Goal: Task Accomplishment & Management: Complete application form

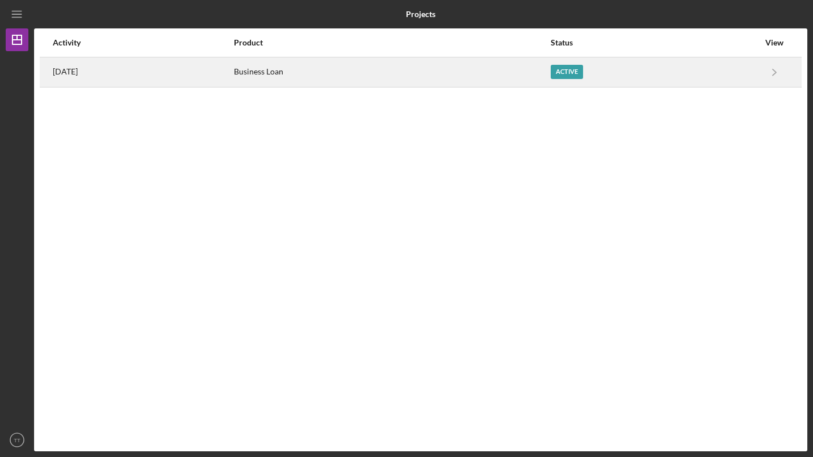
click at [313, 79] on div "Business Loan" at bounding box center [391, 72] width 315 height 28
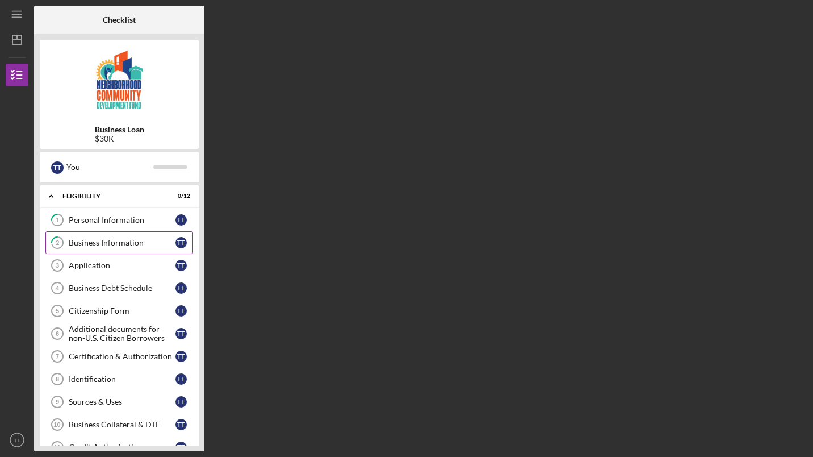
click at [114, 241] on div "Business Information" at bounding box center [122, 242] width 107 height 9
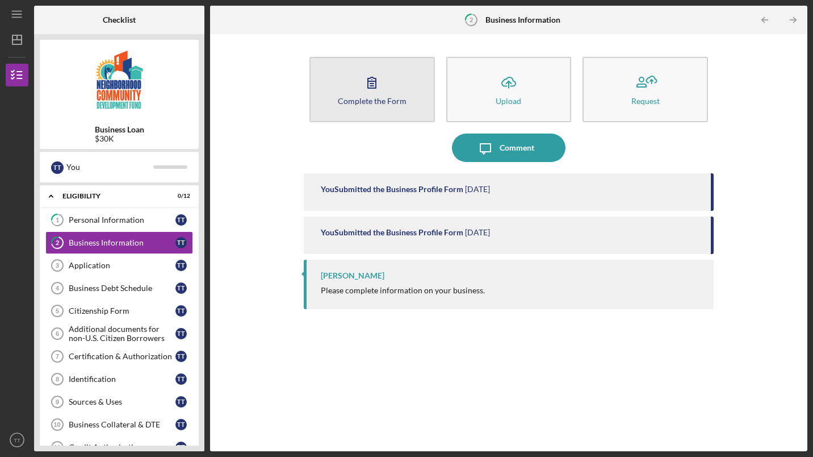
click at [367, 106] on button "Complete the Form Form" at bounding box center [371, 89] width 125 height 65
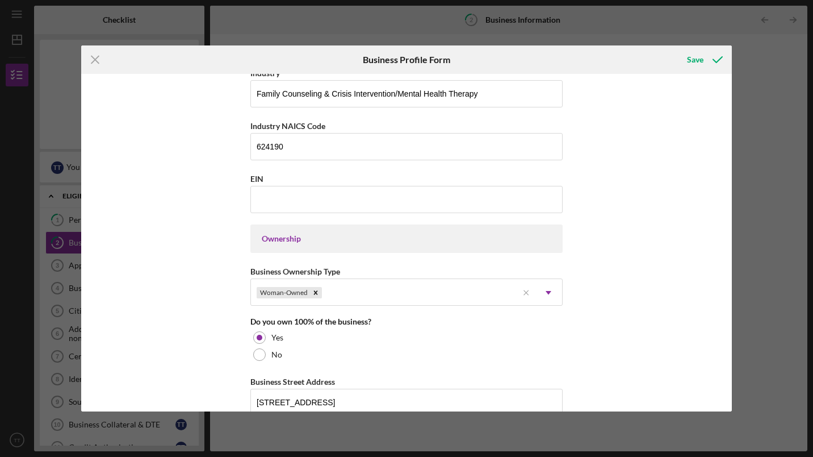
scroll to position [409, 0]
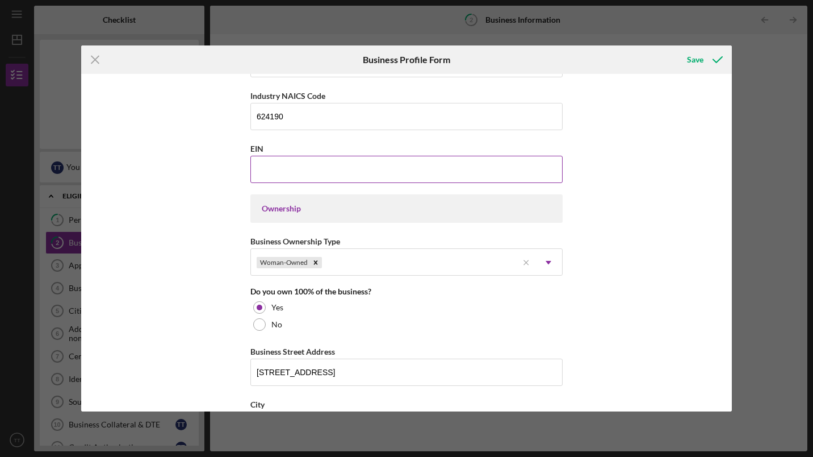
click at [269, 170] on input "EIN" at bounding box center [406, 169] width 312 height 27
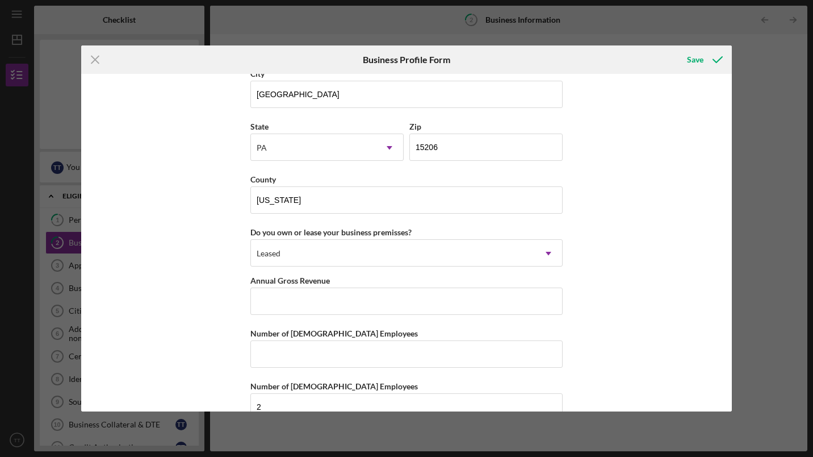
scroll to position [1036, 0]
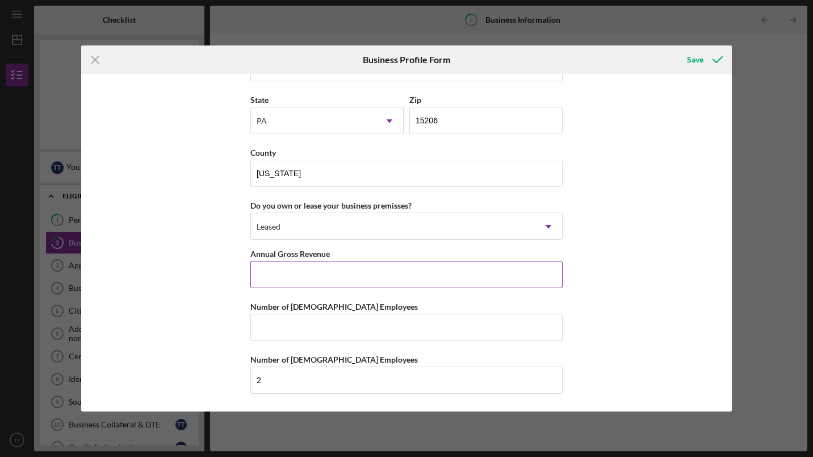
click at [350, 279] on input "Annual Gross Revenue" at bounding box center [406, 274] width 312 height 27
type input "$8"
type input "$168,000"
click at [690, 55] on div "Save" at bounding box center [695, 59] width 16 height 23
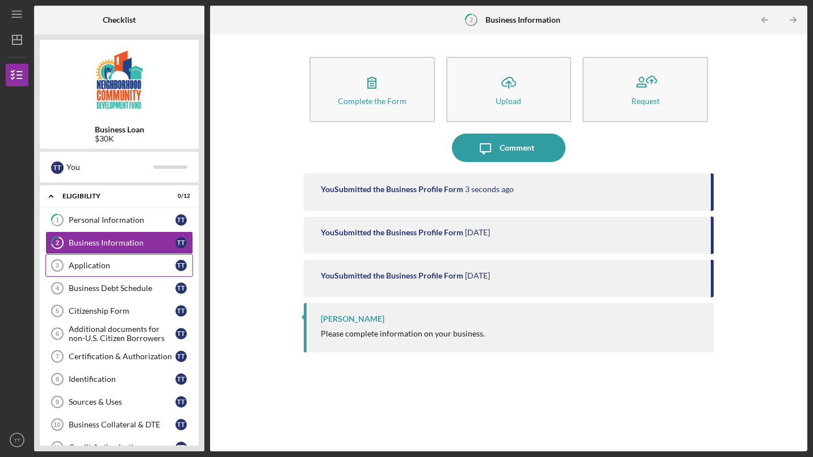
click at [92, 271] on link "Application 3 Application T T" at bounding box center [119, 265] width 148 height 23
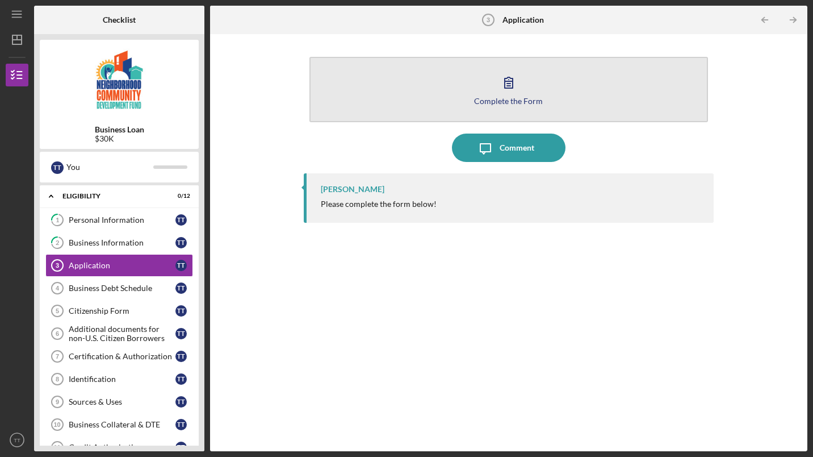
click at [494, 86] on button "Complete the Form Form" at bounding box center [508, 89] width 399 height 65
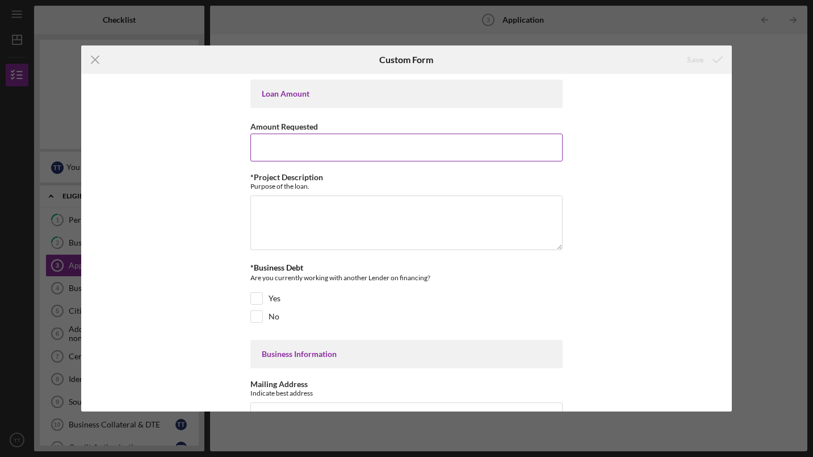
click at [374, 137] on input "Amount Requested" at bounding box center [406, 146] width 312 height 27
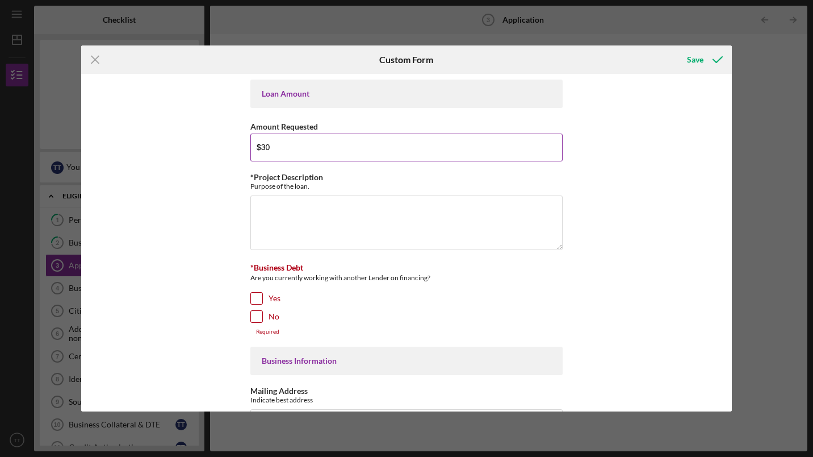
type input "$30,000"
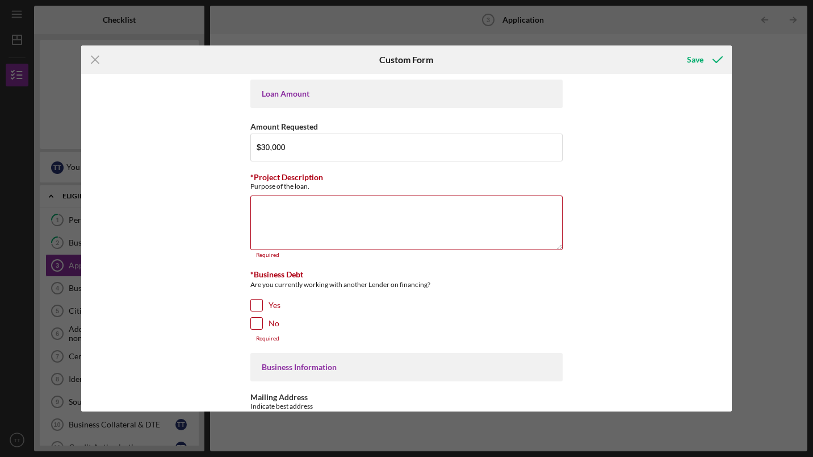
click at [258, 318] on input "No" at bounding box center [256, 322] width 11 height 11
checkbox input "true"
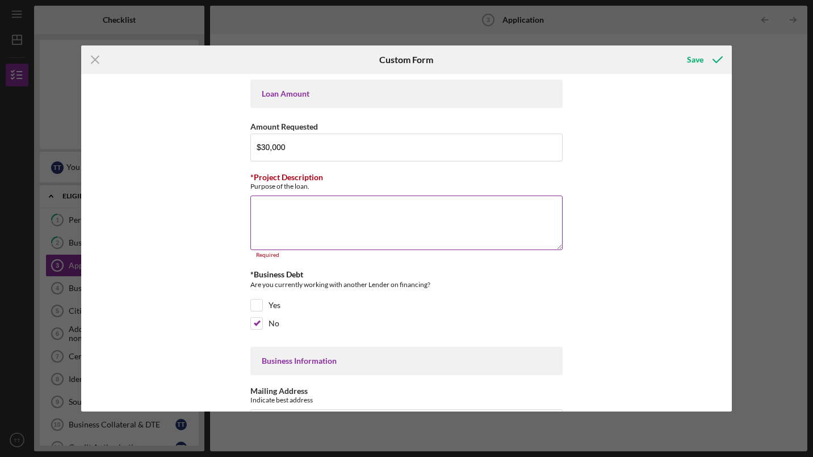
click at [340, 223] on textarea "*Project Description" at bounding box center [406, 222] width 312 height 55
paste textarea "Thrive Counseling and Consulting Services, LLC is an outpatient mental health p…"
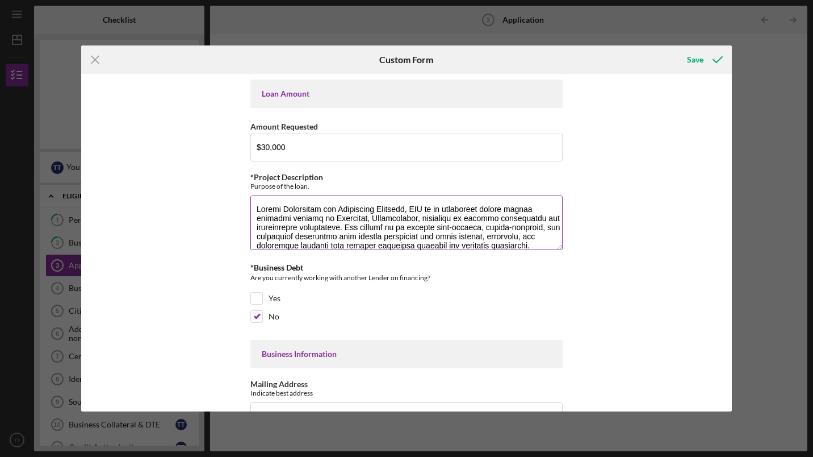
scroll to position [229, 0]
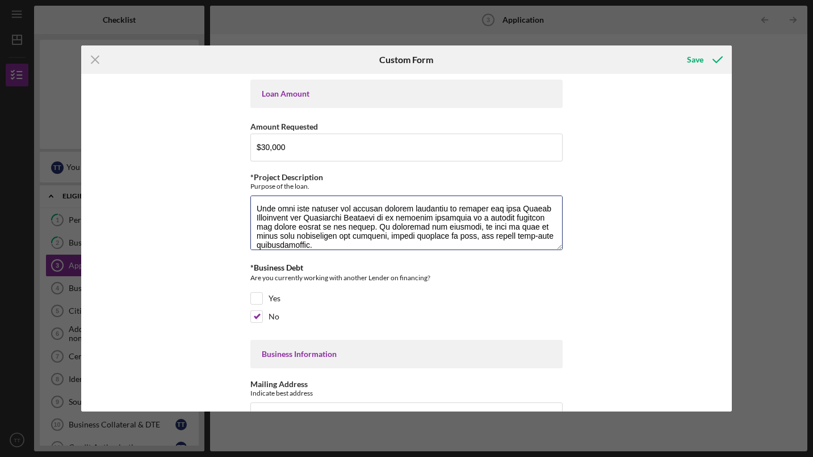
type textarea "Thrive Counseling and Consulting Services, LLC is an outpatient mental health p…"
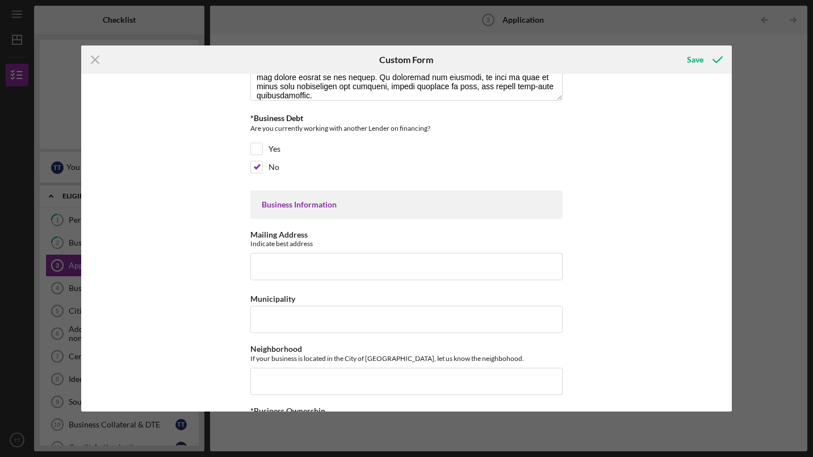
scroll to position [267, 0]
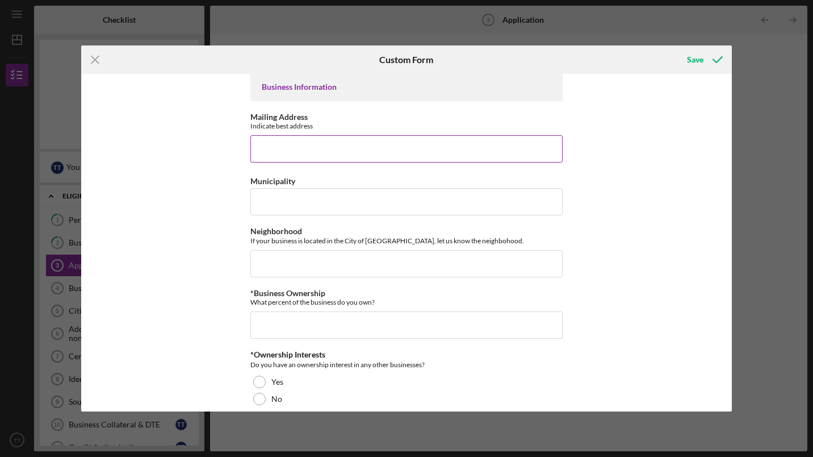
click at [334, 150] on input "Mailing Address" at bounding box center [406, 148] width 312 height 27
click at [349, 154] on input "Mailing Address" at bounding box center [406, 148] width 312 height 27
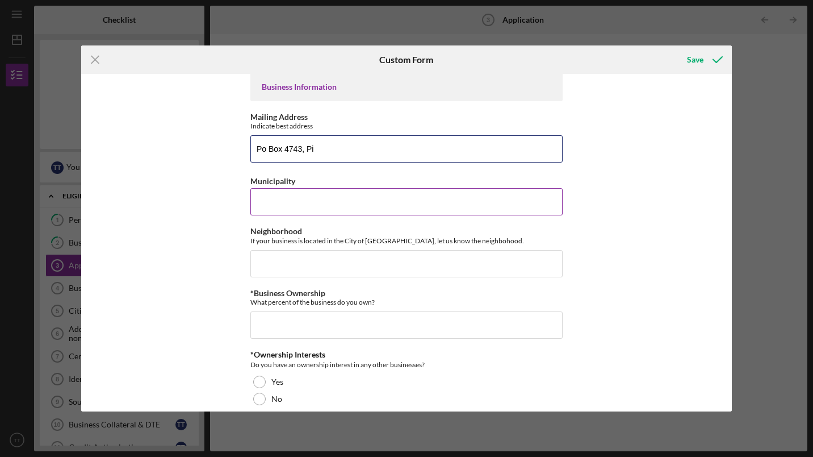
type input "Po Box 4743, Pittsburgh PA 15206"
type input "Homestead"
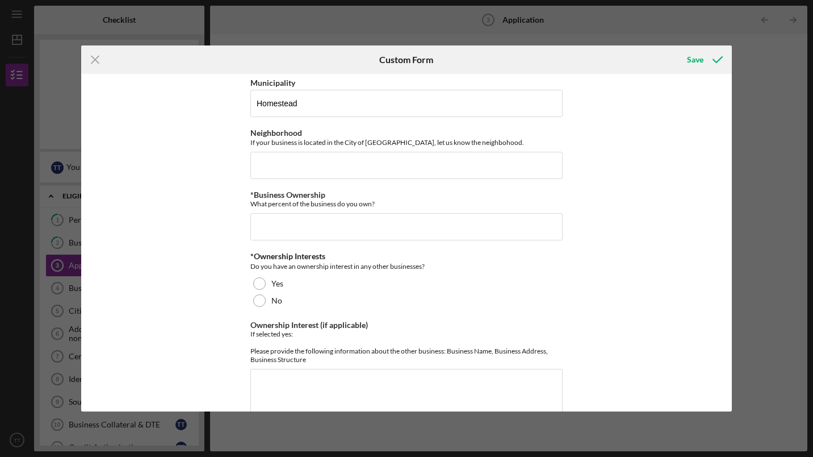
scroll to position [419, 0]
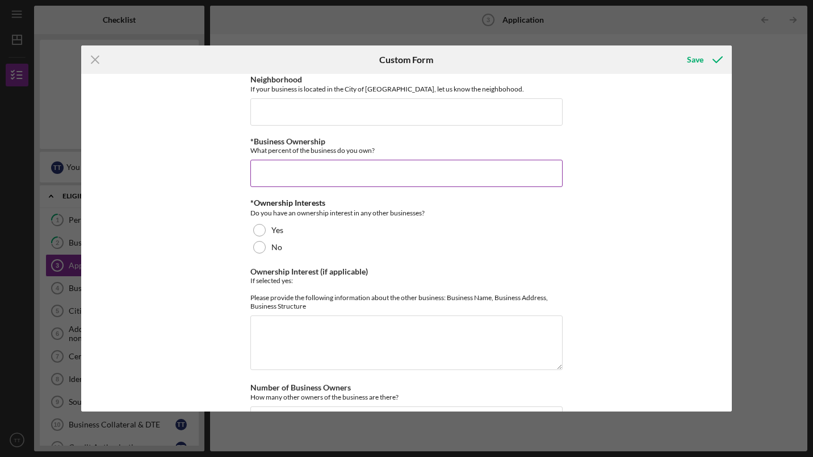
click at [389, 172] on input "*Business Ownership" at bounding box center [406, 173] width 312 height 27
type input "0%"
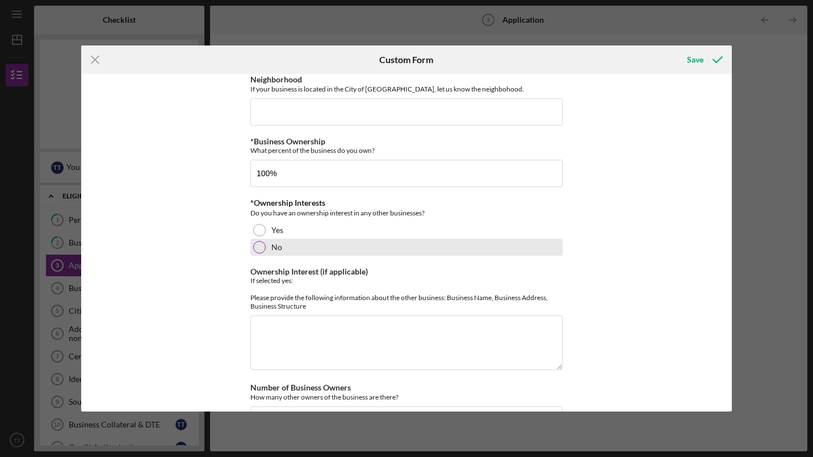
type input "100.00000%"
click at [259, 241] on div at bounding box center [259, 247] width 12 height 12
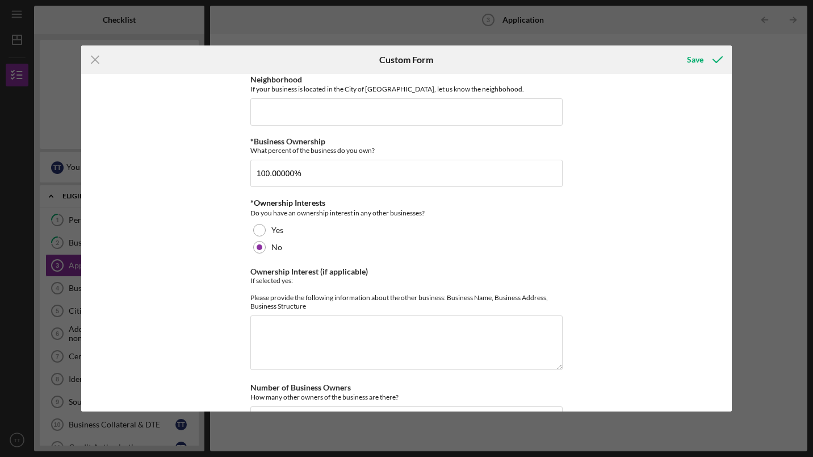
drag, startPoint x: 726, startPoint y: 187, endPoint x: 726, endPoint y: 204, distance: 17.6
click at [726, 204] on div "Loan Amount Amount Requested $30,000 *Project Description Purpose of the loan. …" at bounding box center [406, 242] width 651 height 337
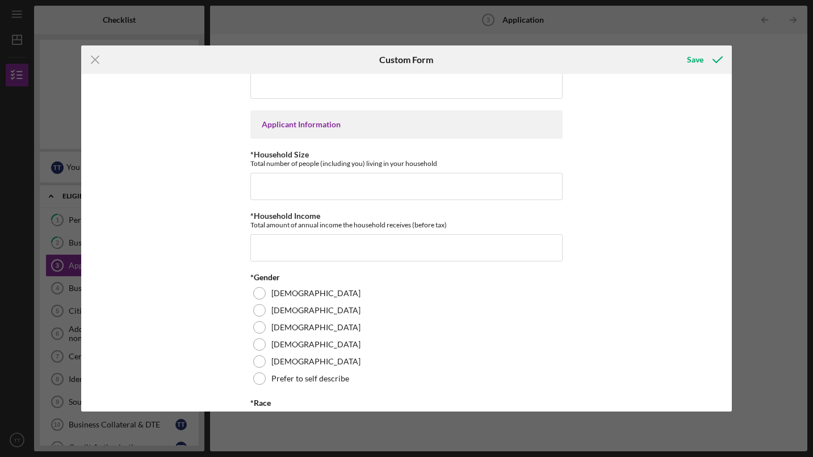
scroll to position [780, 0]
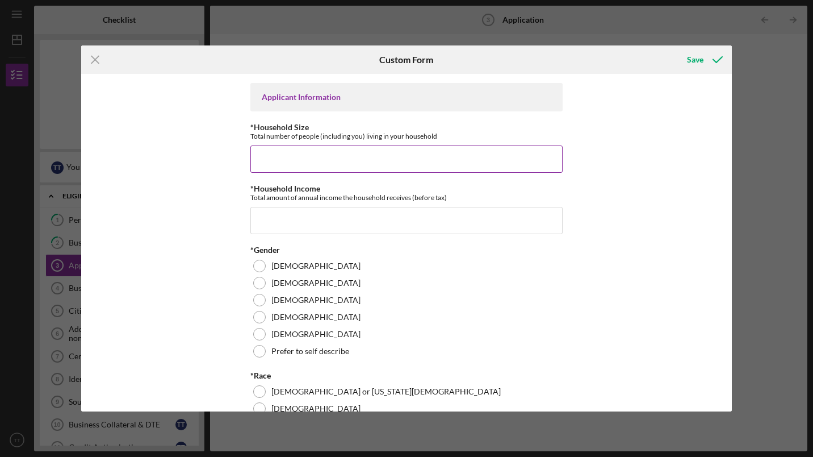
click at [392, 157] on input "*Household Size" at bounding box center [406, 158] width 312 height 27
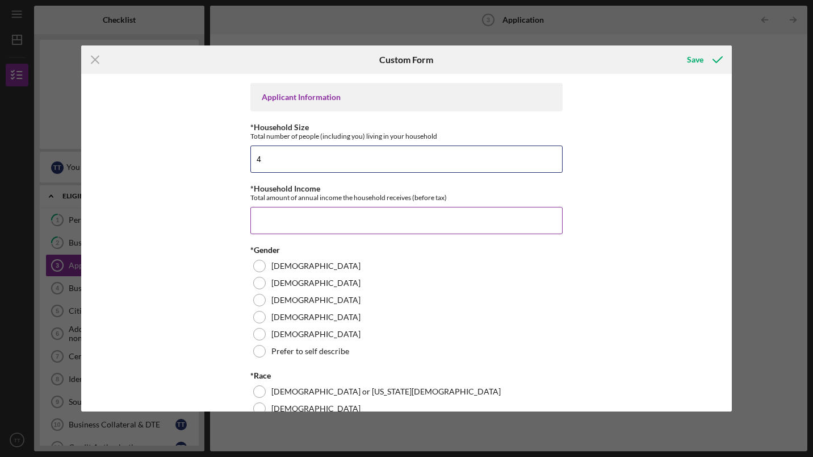
type input "4"
click at [371, 234] on input "*Household Income" at bounding box center [406, 220] width 312 height 27
type input "$168,000"
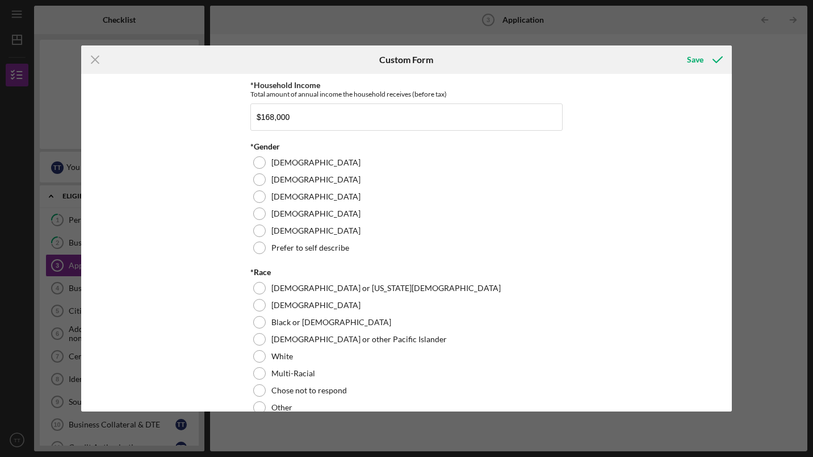
scroll to position [918, 0]
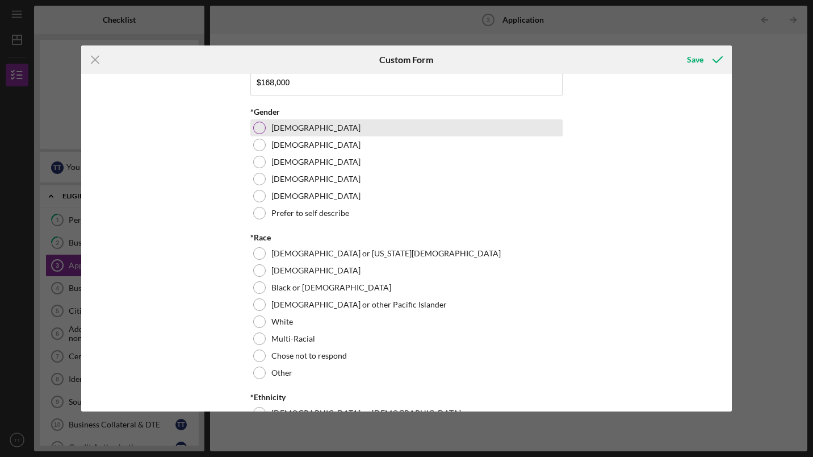
click at [268, 136] on div "Female" at bounding box center [406, 127] width 312 height 17
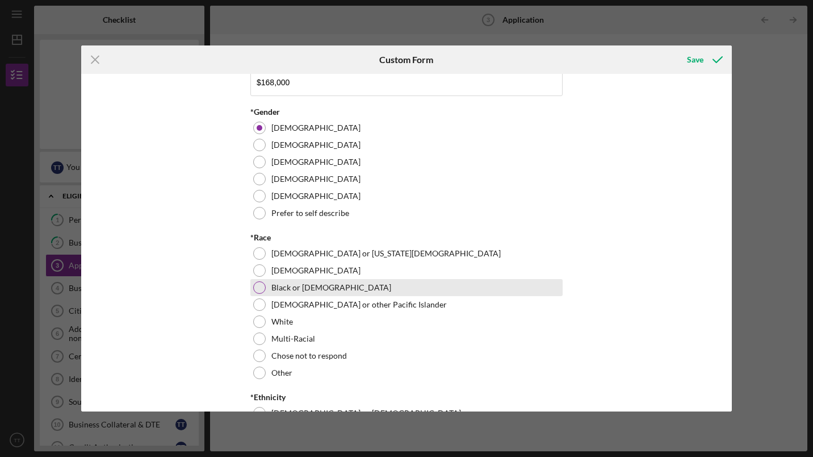
click at [258, 294] on div at bounding box center [259, 287] width 12 height 12
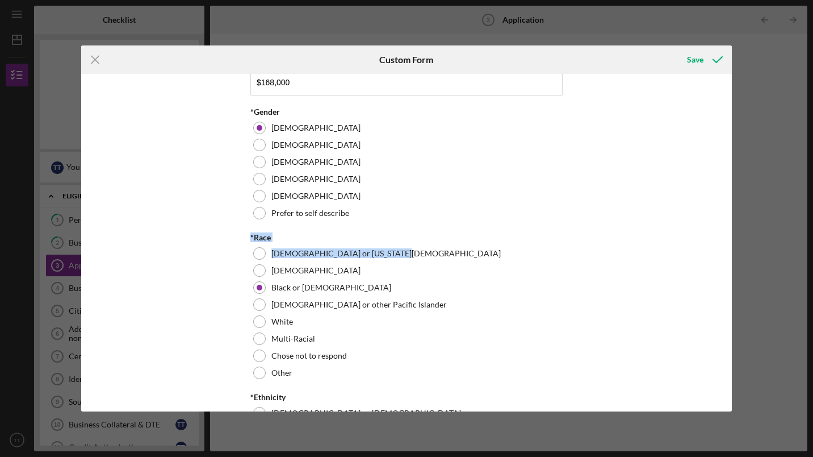
drag, startPoint x: 727, startPoint y: 230, endPoint x: 729, endPoint y: 265, distance: 34.7
click at [729, 265] on div "Loan Amount Amount Requested $30,000 *Project Description Purpose of the loan. …" at bounding box center [406, 242] width 651 height 337
drag, startPoint x: 729, startPoint y: 265, endPoint x: 691, endPoint y: 276, distance: 39.7
click at [691, 276] on div "Loan Amount Amount Requested $30,000 *Project Description Purpose of the loan. …" at bounding box center [406, 242] width 651 height 337
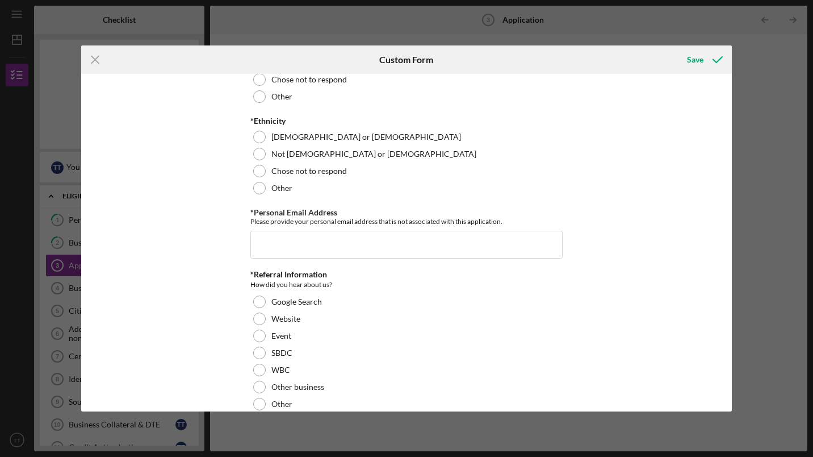
scroll to position [1206, 0]
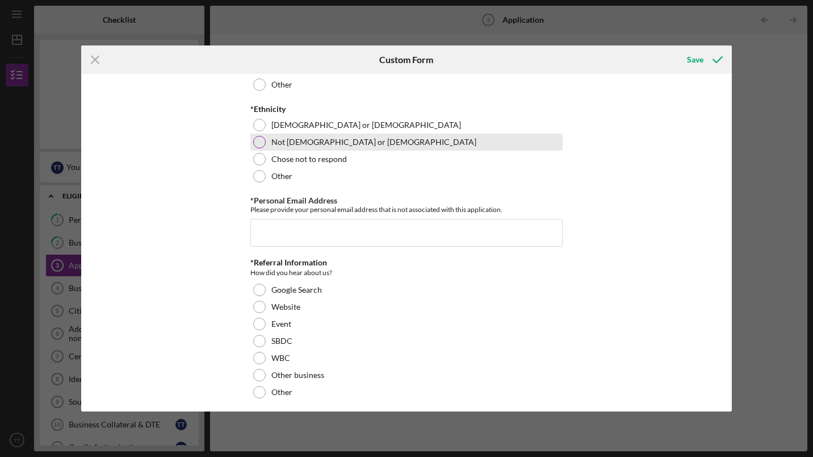
click at [257, 148] on div at bounding box center [259, 142] width 12 height 12
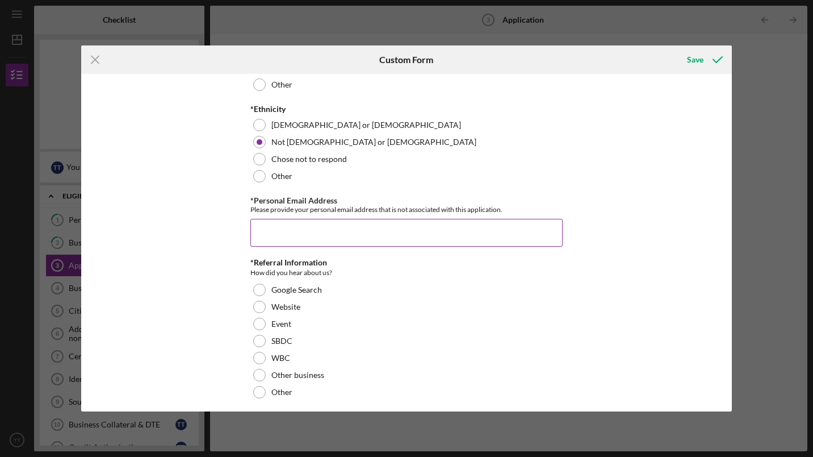
click at [270, 246] on input "*Personal Email Address" at bounding box center [406, 232] width 312 height 27
type input "tamarathornhill@yahoo.com"
type input "0"
drag, startPoint x: 727, startPoint y: 289, endPoint x: 725, endPoint y: 309, distance: 20.6
click at [725, 309] on div "Loan Amount Amount Requested $30,000 *Project Description Purpose of the loan. …" at bounding box center [406, 242] width 651 height 337
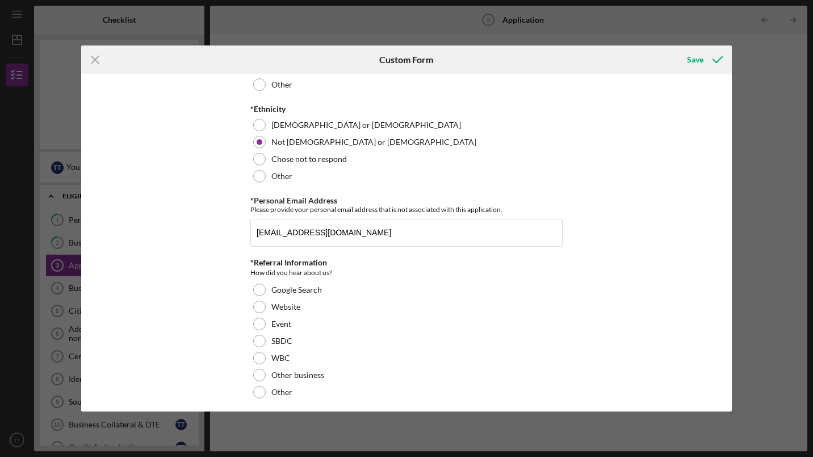
drag, startPoint x: 725, startPoint y: 309, endPoint x: 689, endPoint y: 321, distance: 38.2
click at [689, 321] on div "Loan Amount Amount Requested $30,000 *Project Description Purpose of the loan. …" at bounding box center [406, 242] width 651 height 337
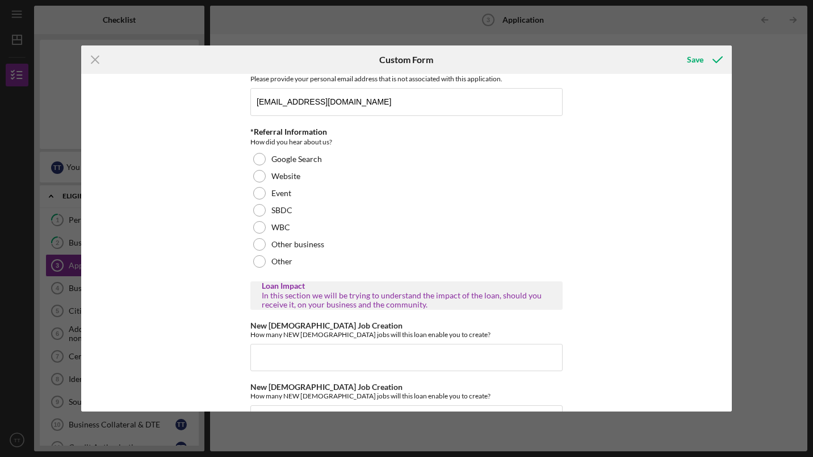
scroll to position [1340, 0]
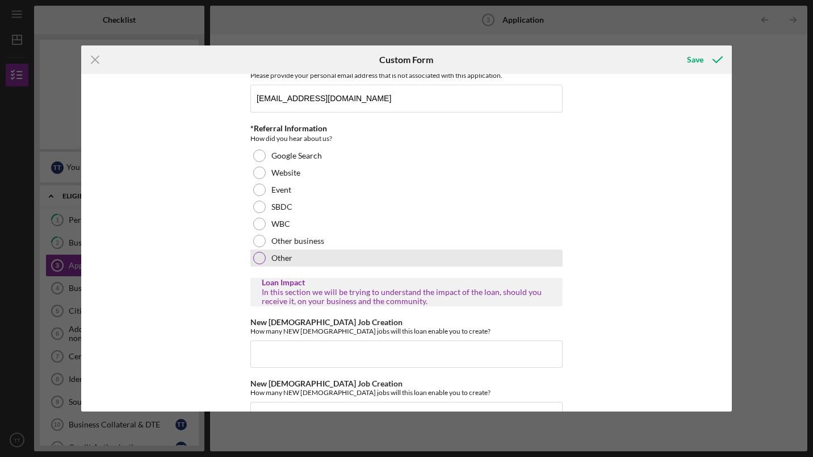
click at [260, 264] on div at bounding box center [259, 258] width 12 height 12
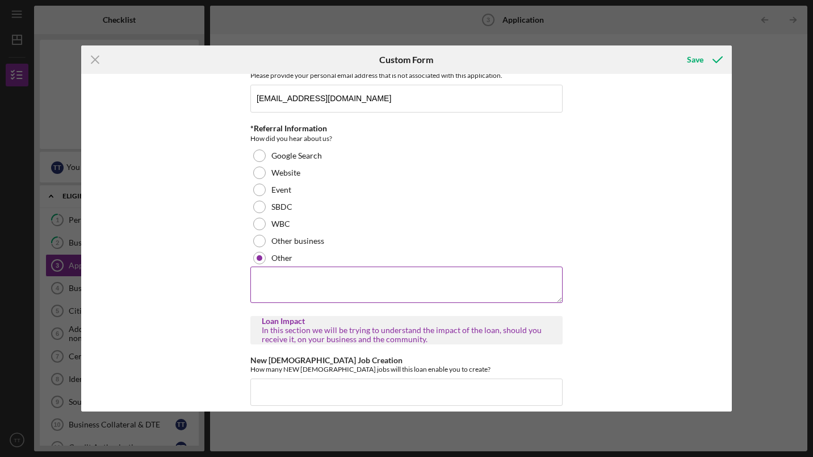
click at [279, 302] on textarea at bounding box center [406, 284] width 312 height 36
click at [319, 303] on textarea "Homewood CEC" at bounding box center [406, 284] width 312 height 36
type textarea "Homewood CEC"
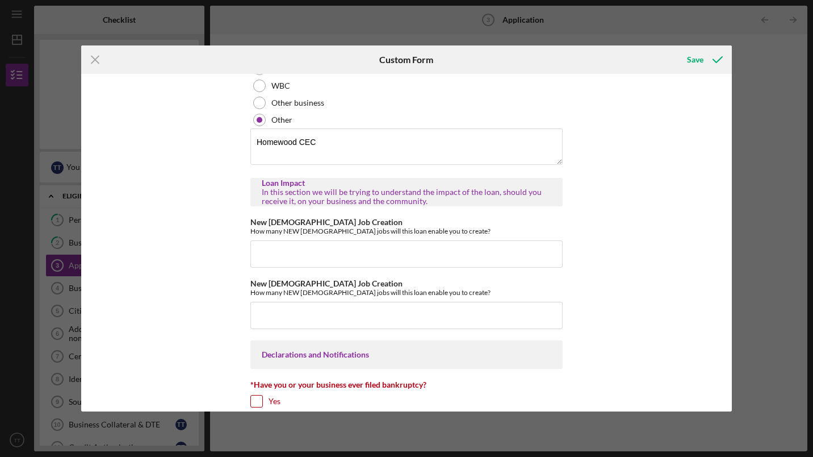
scroll to position [1480, 0]
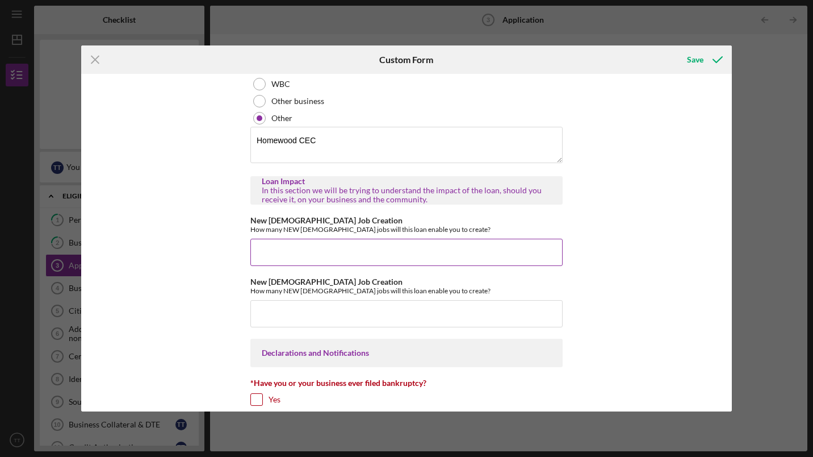
click at [465, 266] on input "New Full Time Job Creation" at bounding box center [406, 252] width 312 height 27
type input "1"
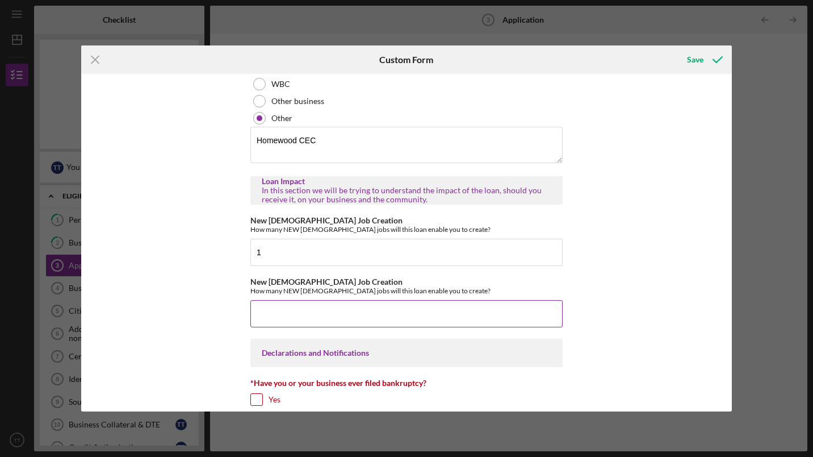
click at [403, 321] on input "New Part Time Job Creation" at bounding box center [406, 313] width 312 height 27
type input "2"
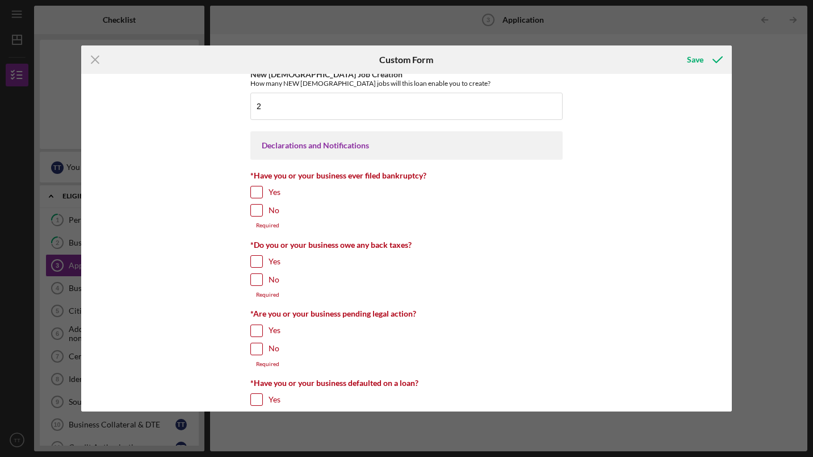
scroll to position [1700, 0]
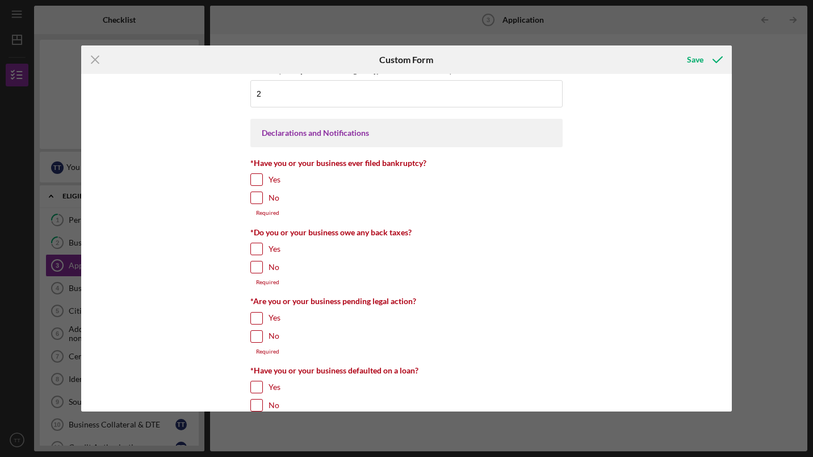
click at [255, 185] on input "Yes" at bounding box center [256, 179] width 11 height 11
checkbox input "true"
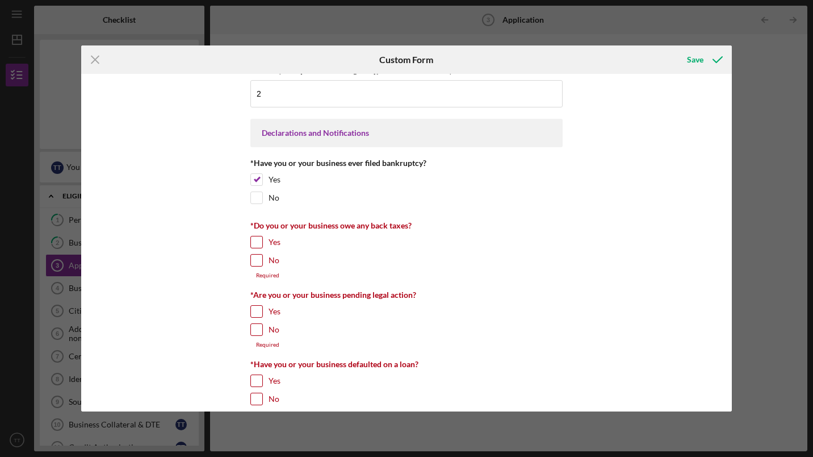
click at [256, 266] on input "No" at bounding box center [256, 259] width 11 height 11
checkbox input "true"
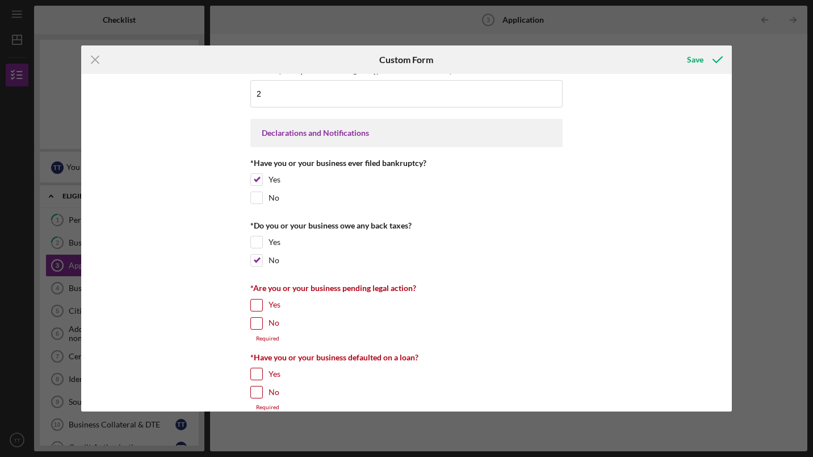
drag, startPoint x: 727, startPoint y: 359, endPoint x: 727, endPoint y: 373, distance: 13.6
click at [727, 373] on div "Loan Amount Amount Requested $30,000 *Project Description Purpose of the loan. …" at bounding box center [406, 242] width 651 height 337
click at [251, 329] on input "No" at bounding box center [256, 322] width 11 height 11
checkbox input "true"
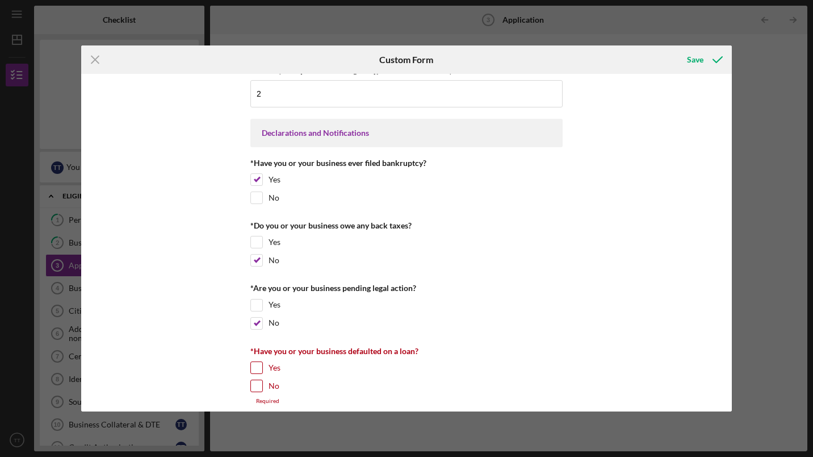
click at [252, 391] on input "No" at bounding box center [256, 385] width 11 height 11
checkbox input "true"
drag, startPoint x: 727, startPoint y: 364, endPoint x: 730, endPoint y: 375, distance: 11.2
click at [730, 375] on div "Loan Amount Amount Requested $30,000 *Project Description Purpose of the loan. …" at bounding box center [406, 242] width 651 height 337
click at [696, 56] on div "Save" at bounding box center [695, 59] width 16 height 23
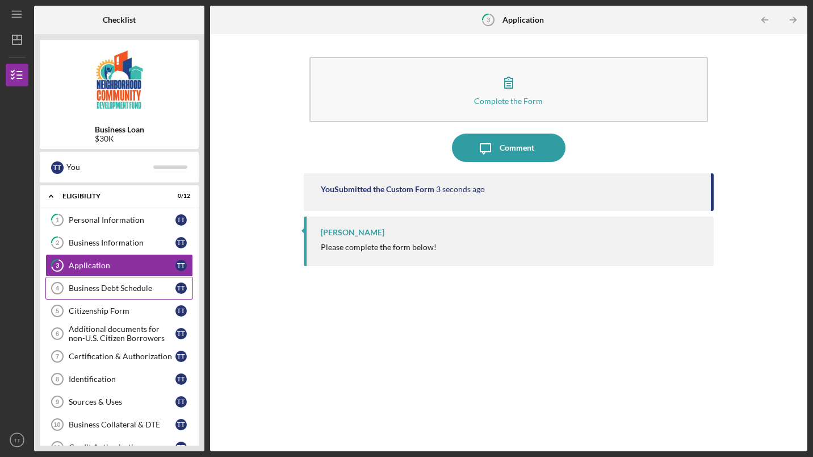
click at [124, 284] on div "Business Debt Schedule" at bounding box center [122, 287] width 107 height 9
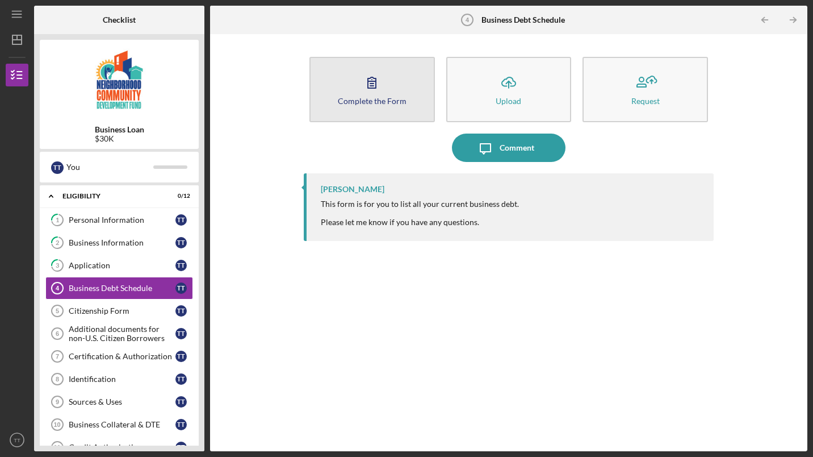
click at [374, 107] on button "Complete the Form Form" at bounding box center [371, 89] width 125 height 65
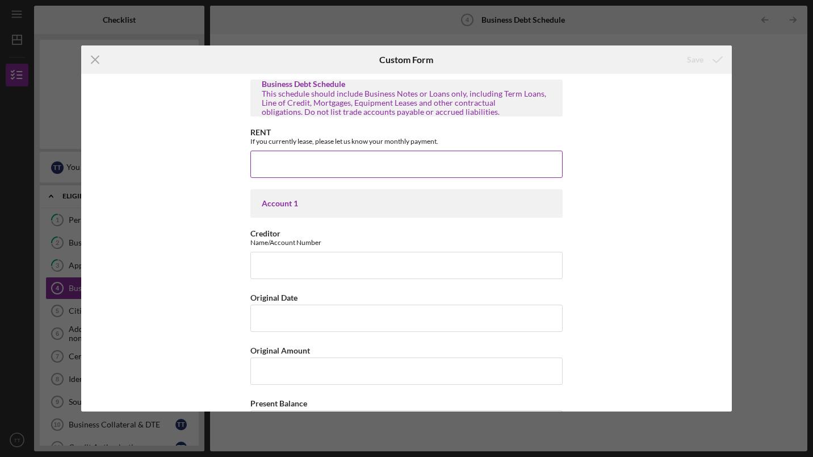
click at [343, 157] on input "RENT" at bounding box center [406, 163] width 312 height 27
type input "$1,100.00"
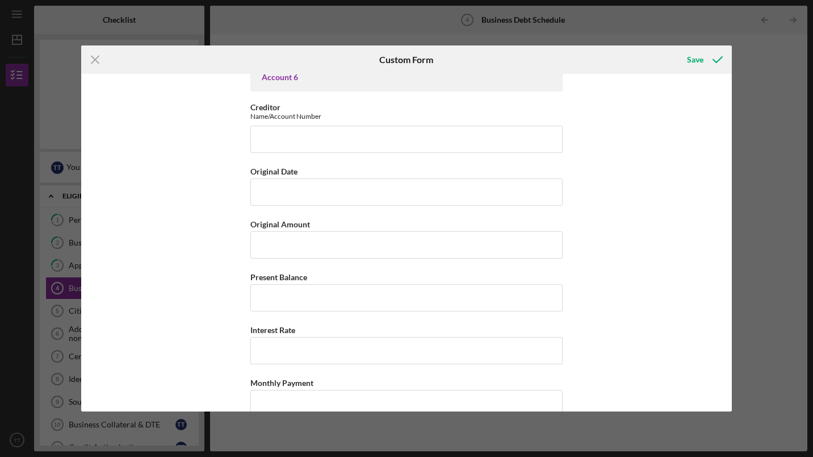
scroll to position [2784, 0]
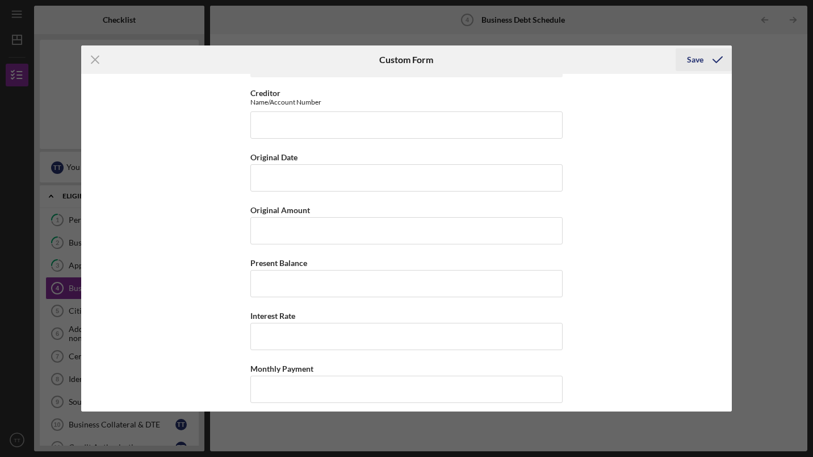
click at [693, 55] on div "Save" at bounding box center [695, 59] width 16 height 23
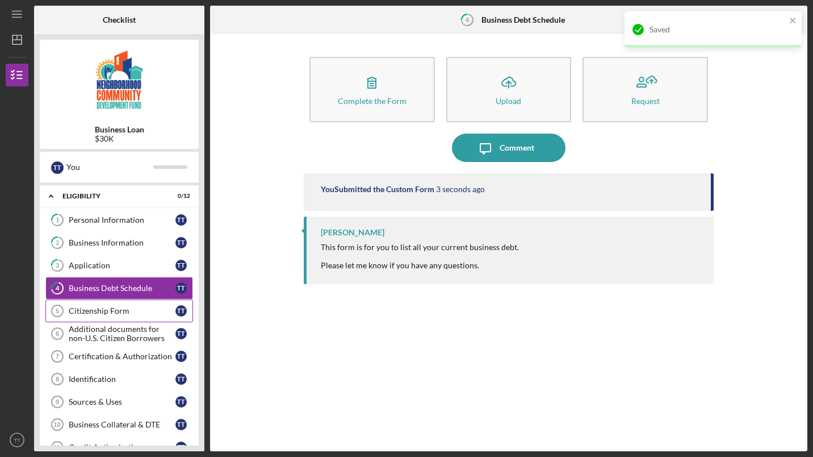
click at [106, 306] on div "Citizenship Form" at bounding box center [122, 310] width 107 height 9
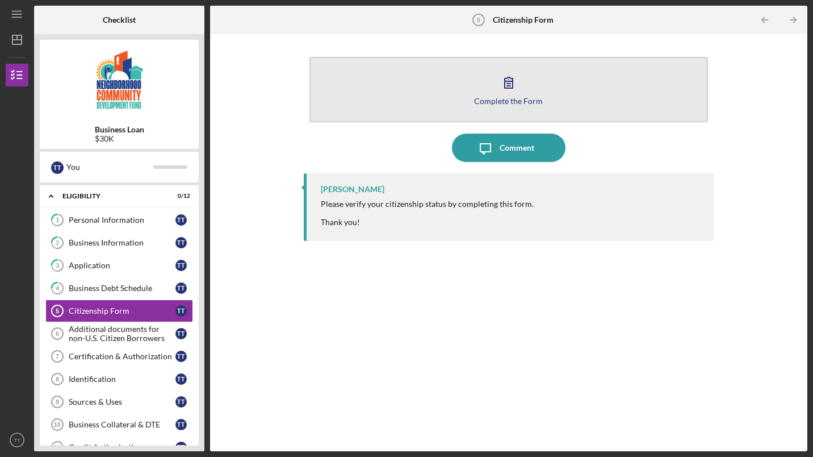
click at [486, 108] on button "Complete the Form Form" at bounding box center [508, 89] width 399 height 65
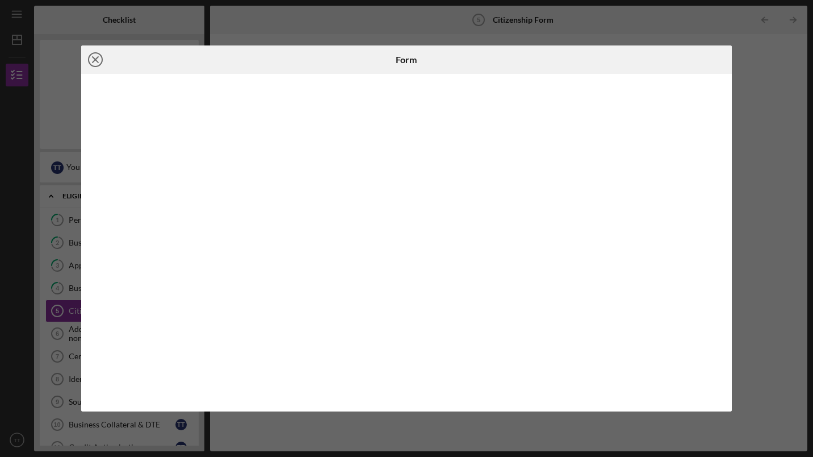
click at [98, 65] on icon "Icon/Close" at bounding box center [95, 59] width 28 height 28
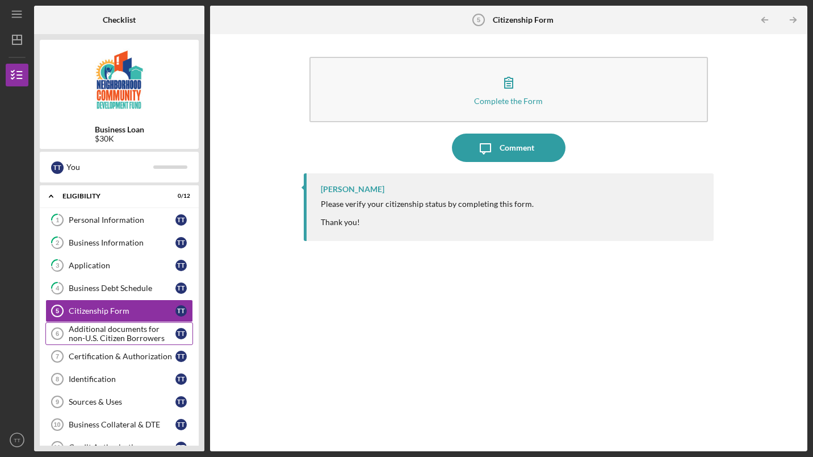
click at [99, 328] on div "Additional documents for non-U.S. Citizen Borrowers" at bounding box center [122, 333] width 107 height 18
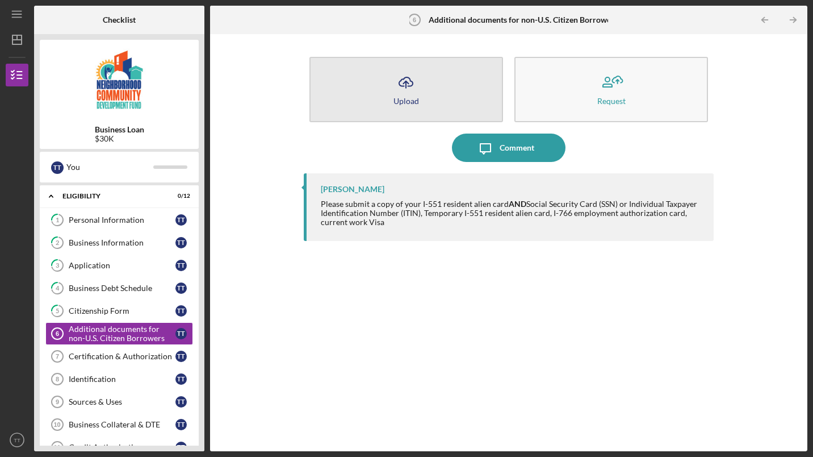
click at [398, 111] on button "Icon/Upload Upload" at bounding box center [406, 89] width 194 height 65
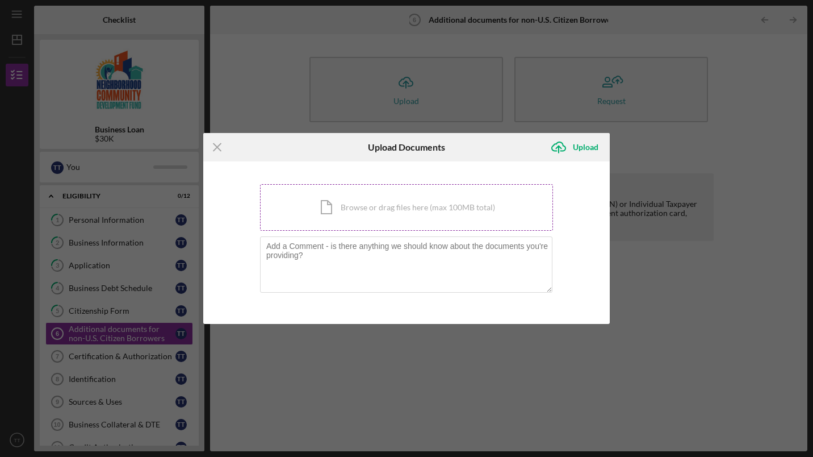
click at [320, 210] on div "Icon/Document Browse or drag files here (max 100MB total) Tap to choose files o…" at bounding box center [406, 207] width 293 height 47
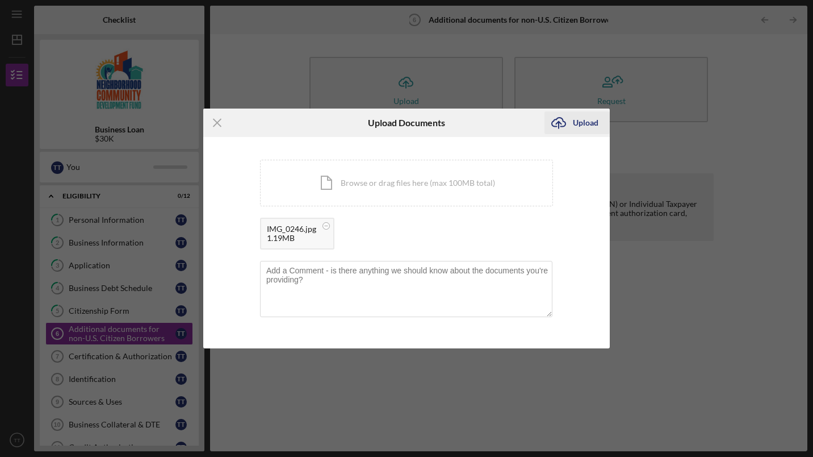
click at [584, 127] on div "Upload" at bounding box center [586, 122] width 26 height 23
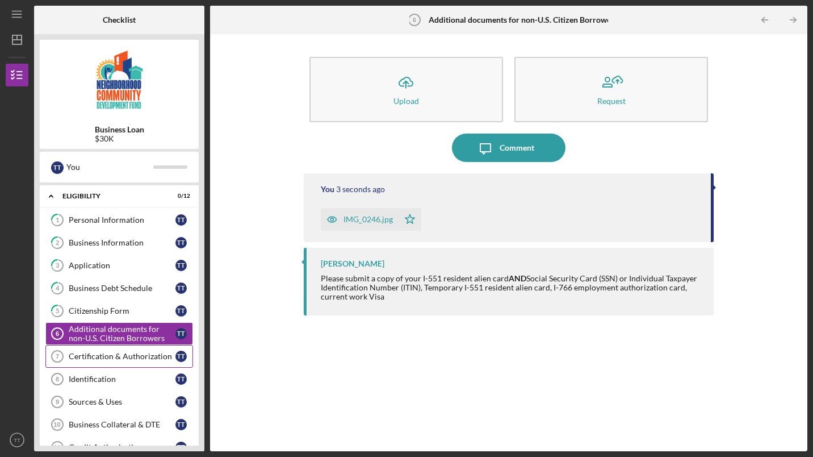
click at [94, 353] on div "Certification & Authorization" at bounding box center [122, 356] width 107 height 9
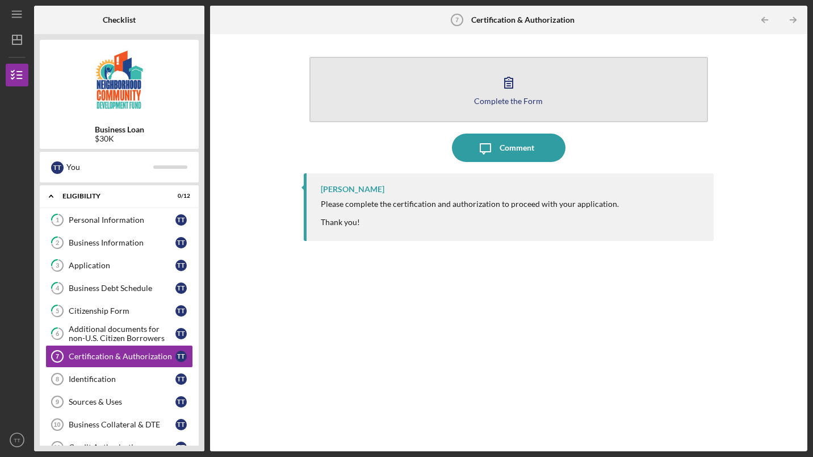
click at [513, 93] on icon "button" at bounding box center [509, 82] width 28 height 28
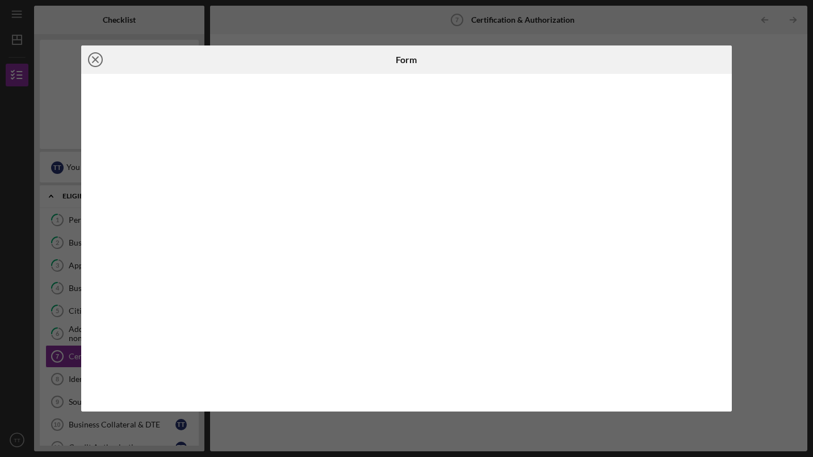
click at [98, 62] on line at bounding box center [96, 60] width 6 height 6
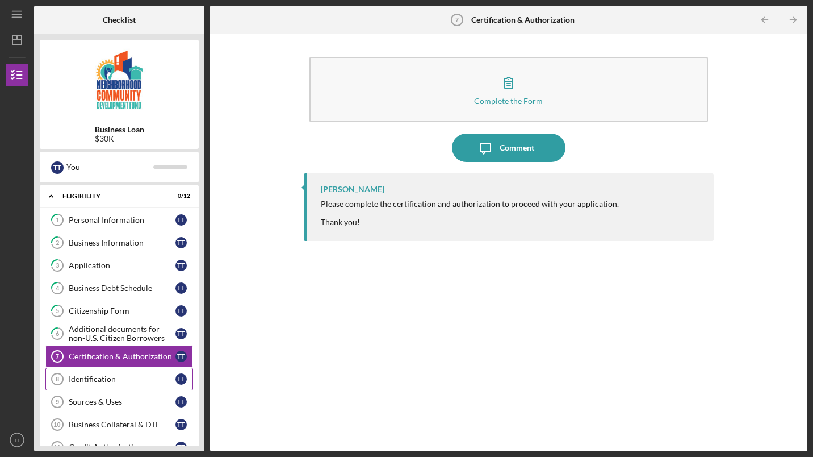
click at [113, 373] on link "Identification 8 Identification T T" at bounding box center [119, 378] width 148 height 23
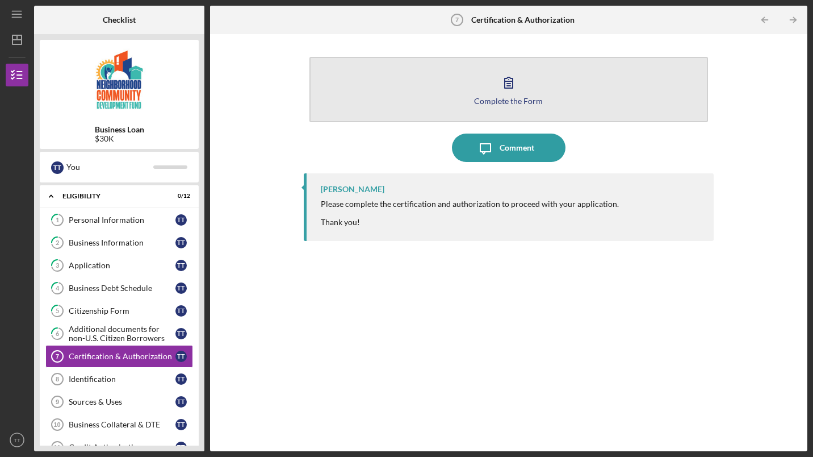
click at [539, 102] on div "Complete the Form" at bounding box center [508, 101] width 69 height 9
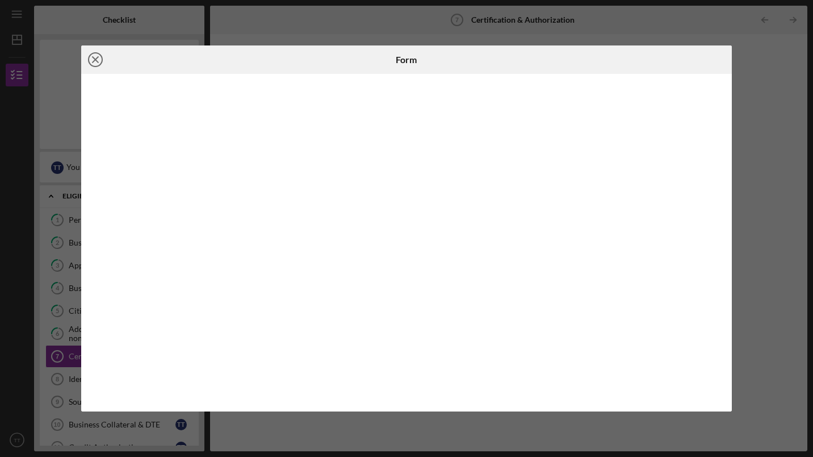
click at [95, 58] on line at bounding box center [96, 60] width 6 height 6
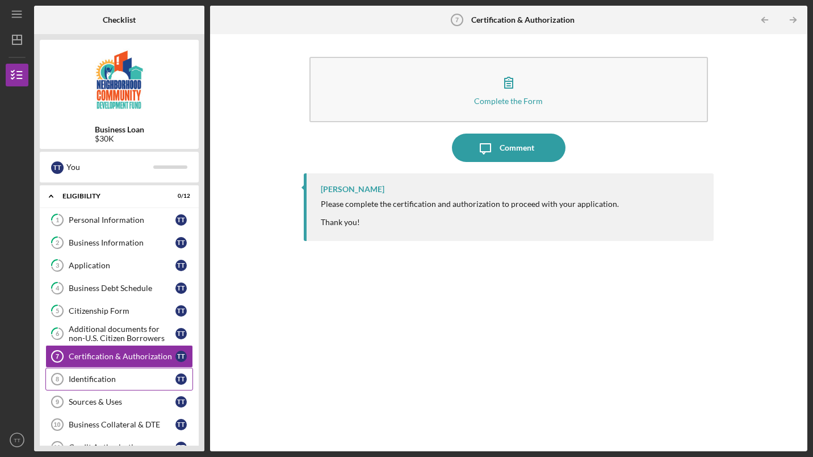
click at [110, 382] on div "Identification" at bounding box center [122, 378] width 107 height 9
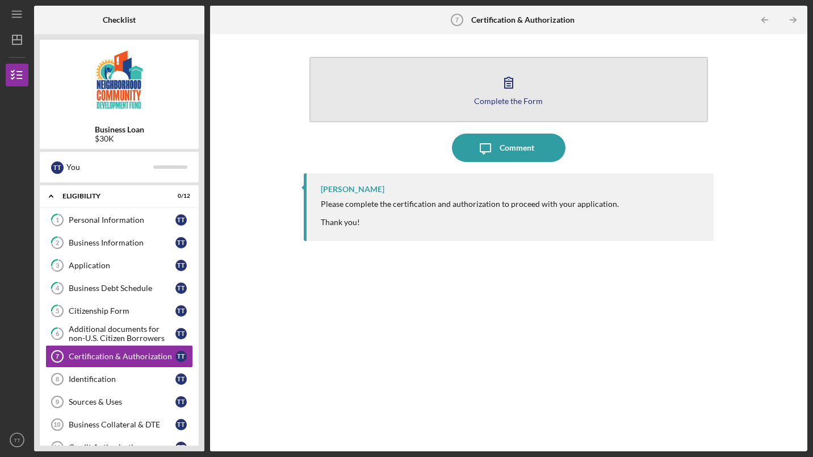
click at [502, 104] on div "Complete the Form" at bounding box center [508, 101] width 69 height 9
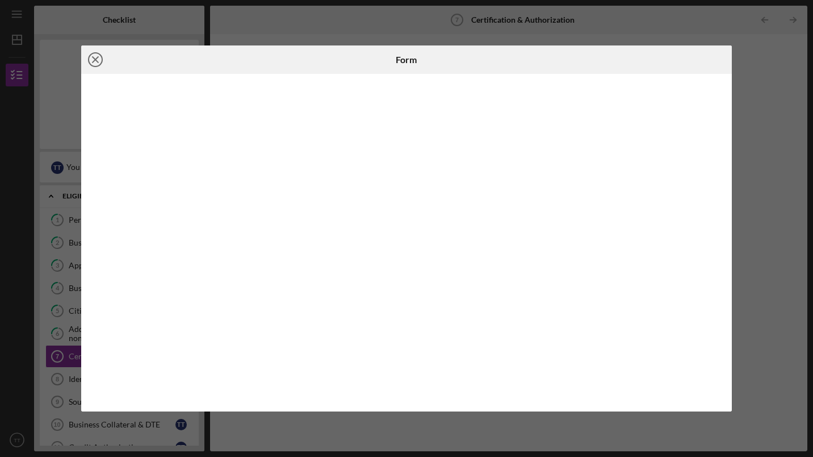
click at [95, 64] on icon "Icon/Close" at bounding box center [95, 59] width 28 height 28
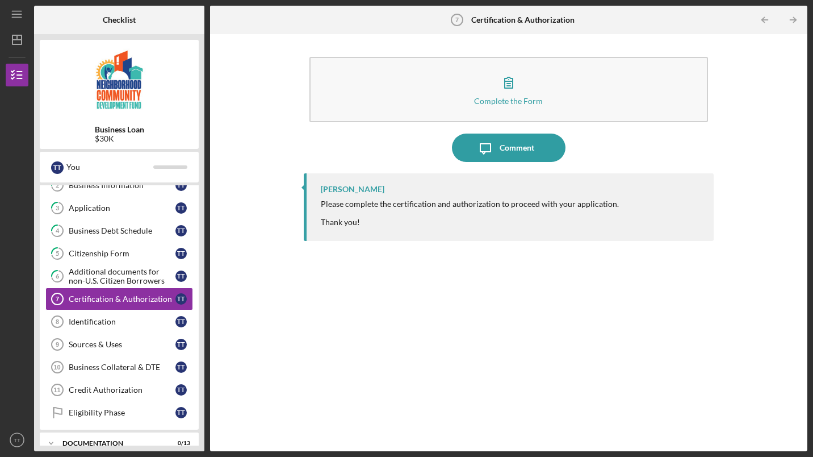
scroll to position [66, 0]
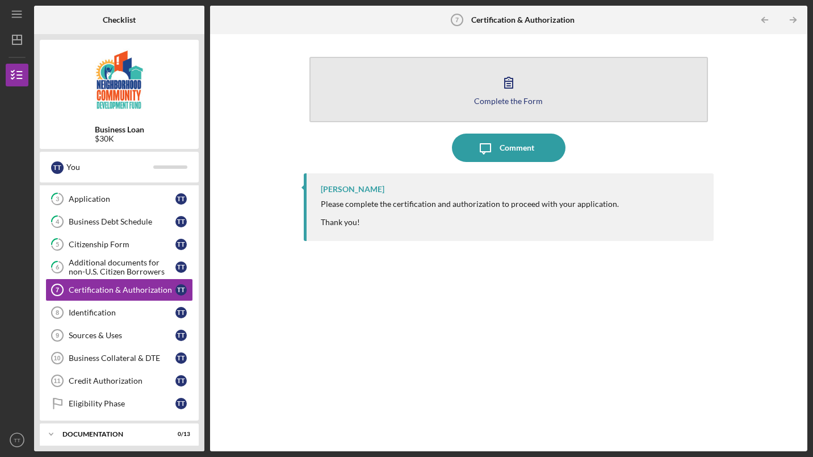
click at [516, 89] on icon "button" at bounding box center [509, 82] width 28 height 28
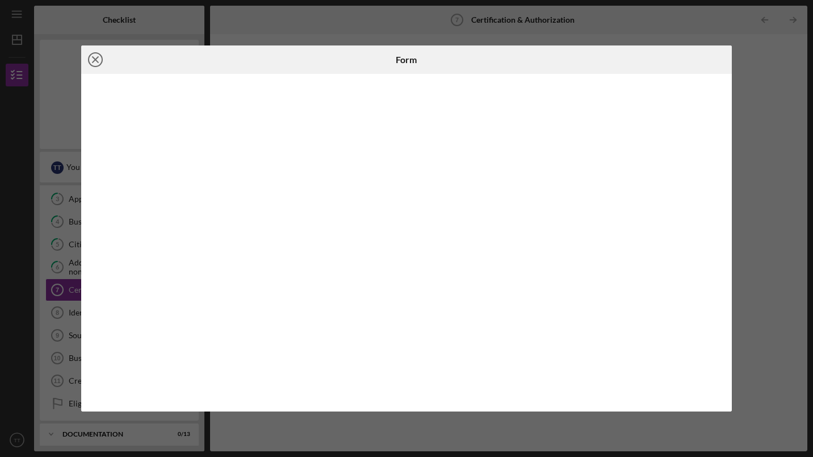
click at [103, 73] on icon "Icon/Close" at bounding box center [95, 59] width 28 height 28
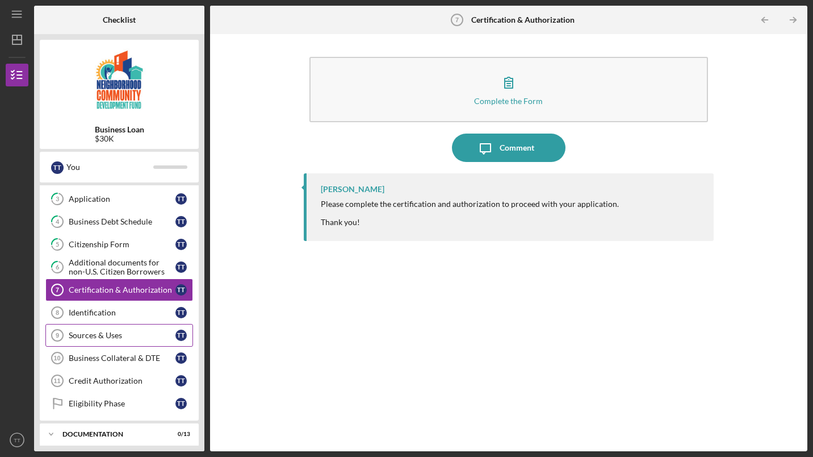
click at [99, 324] on link "Sources & Uses 9 Sources & Uses T T" at bounding box center [119, 335] width 148 height 23
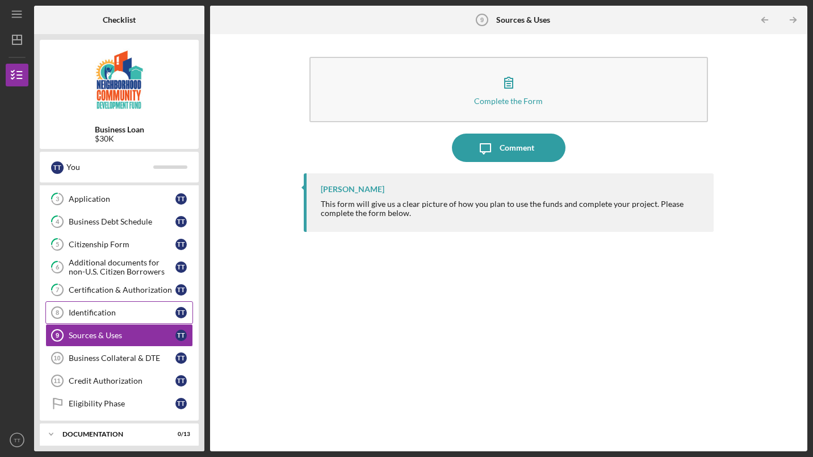
click at [104, 314] on div "Identification" at bounding box center [122, 312] width 107 height 9
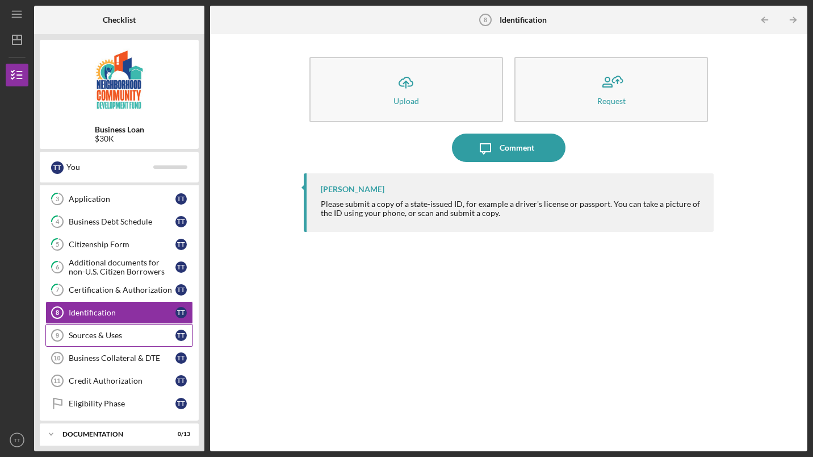
click at [104, 335] on div "Sources & Uses" at bounding box center [122, 334] width 107 height 9
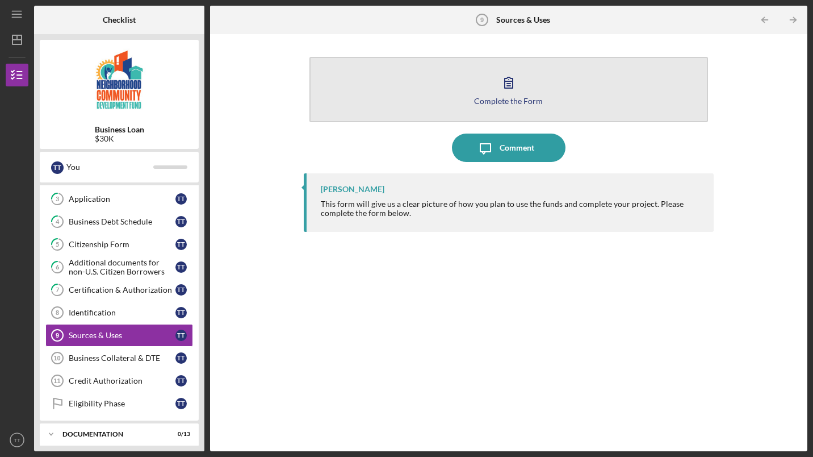
click at [524, 99] on div "Complete the Form" at bounding box center [508, 101] width 69 height 9
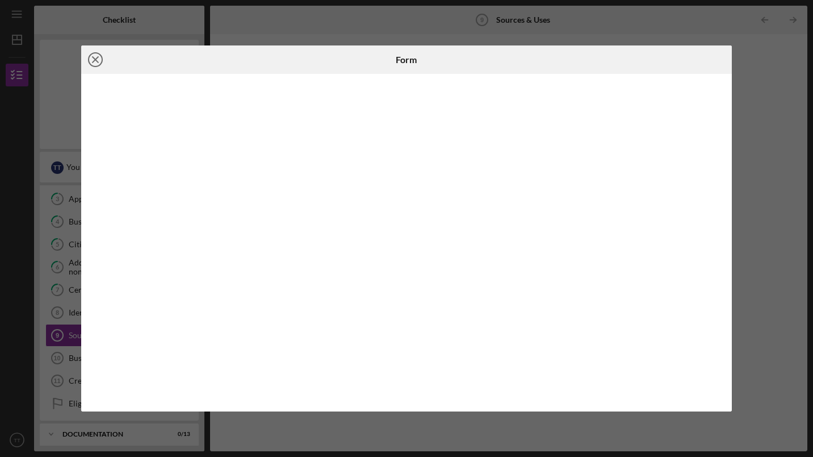
click at [95, 64] on icon "Icon/Close" at bounding box center [95, 59] width 28 height 28
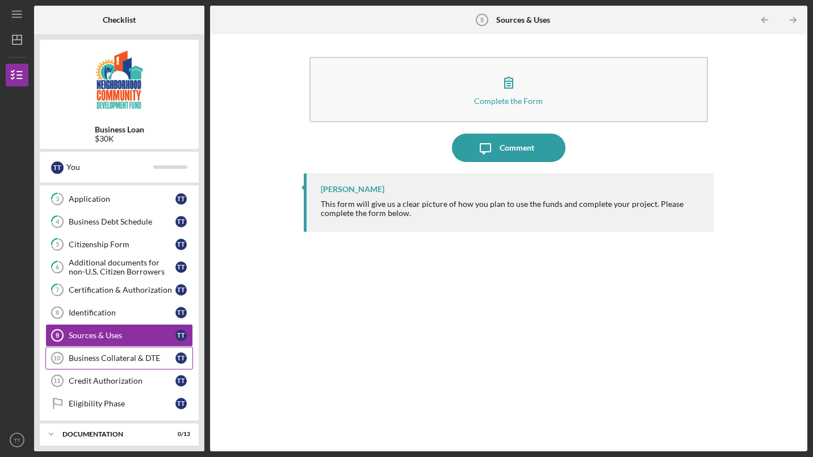
click at [117, 361] on div "Business Collateral & DTE" at bounding box center [122, 357] width 107 height 9
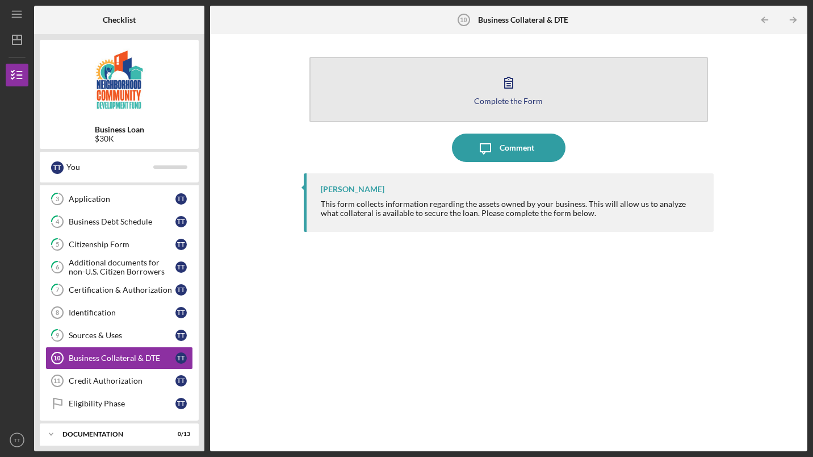
click at [504, 106] on button "Complete the Form Form" at bounding box center [508, 89] width 399 height 65
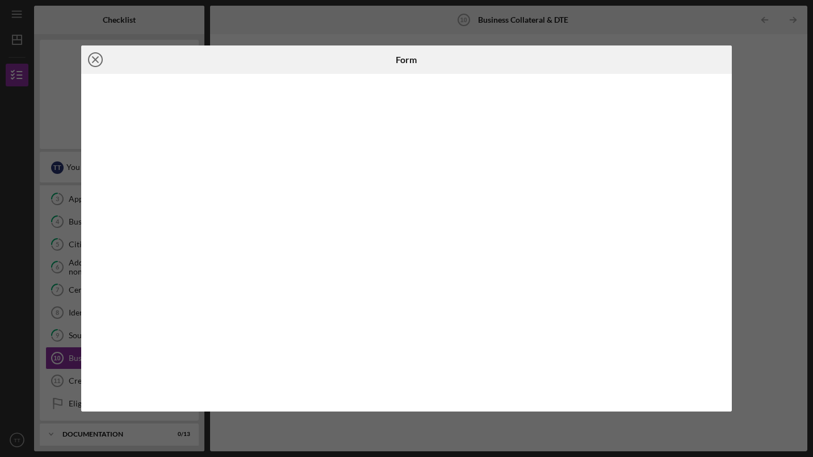
click at [93, 63] on icon "Icon/Close" at bounding box center [95, 59] width 28 height 28
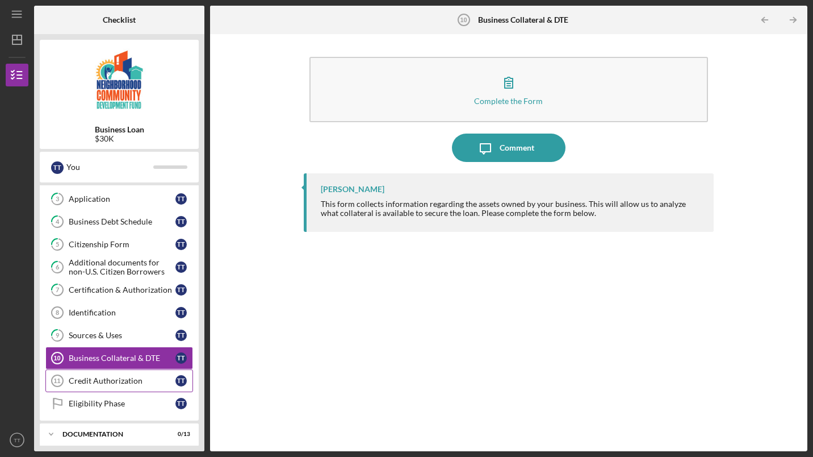
click at [104, 380] on div "Credit Authorization" at bounding box center [122, 380] width 107 height 9
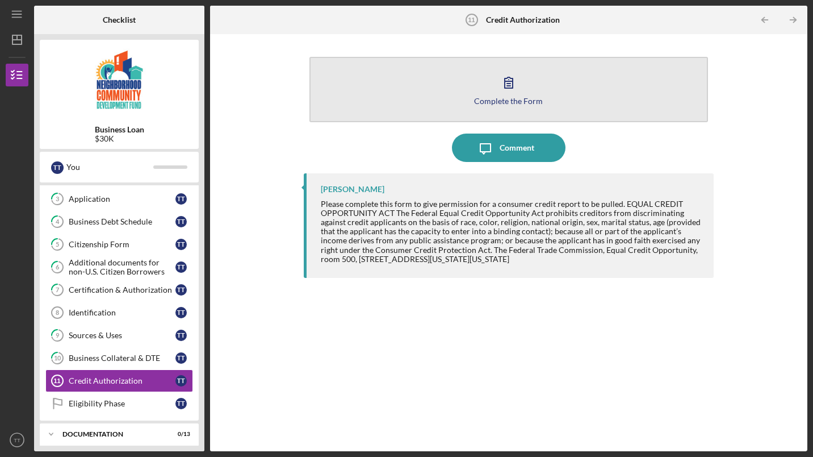
click at [494, 90] on button "Complete the Form Form" at bounding box center [508, 89] width 399 height 65
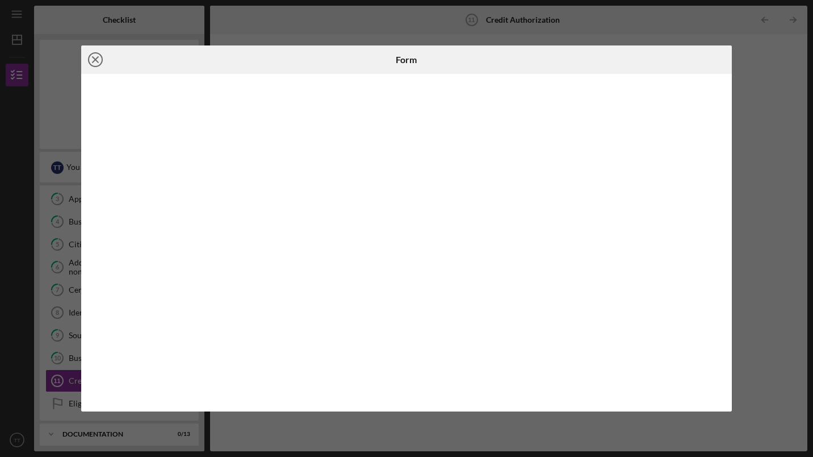
click at [99, 64] on icon "Icon/Close" at bounding box center [95, 59] width 28 height 28
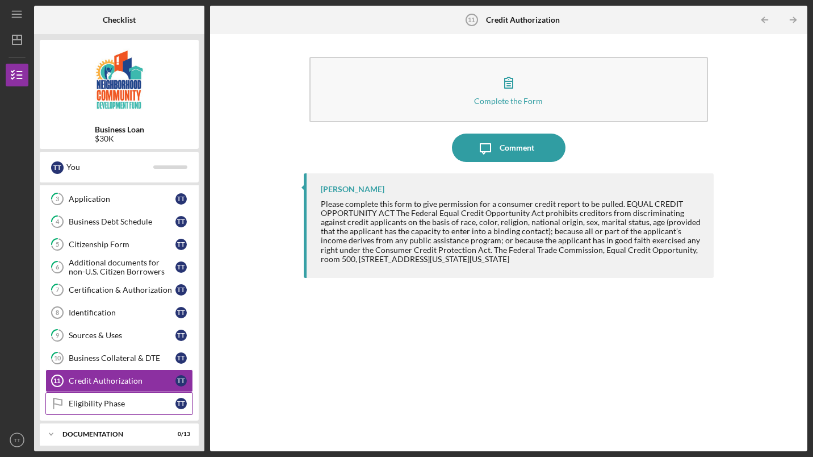
click at [118, 400] on div "Eligibility Phase" at bounding box center [122, 403] width 107 height 9
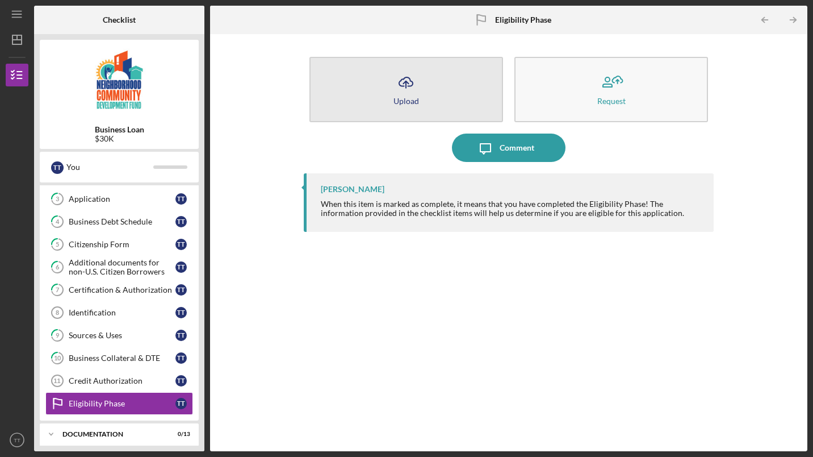
click at [408, 78] on icon "Icon/Upload" at bounding box center [406, 82] width 28 height 28
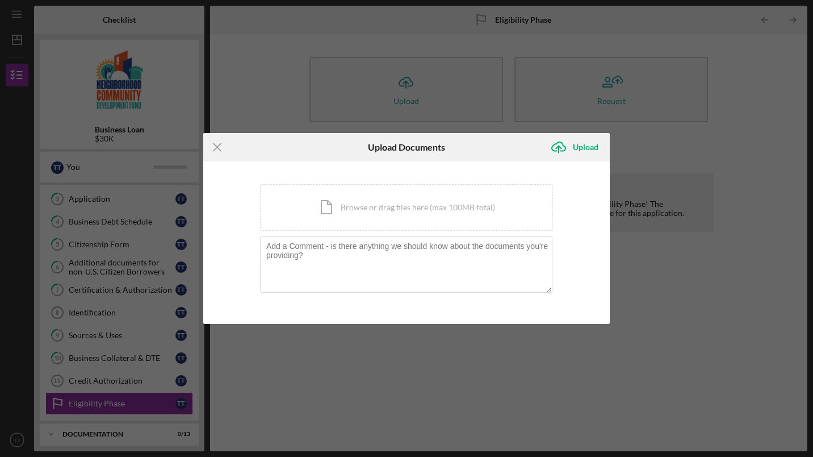
click at [694, 148] on div "Icon/Menu Close Upload Documents Icon/Upload Upload You're uploading documents …" at bounding box center [406, 228] width 813 height 457
click at [213, 145] on icon "Icon/Menu Close" at bounding box center [217, 147] width 28 height 28
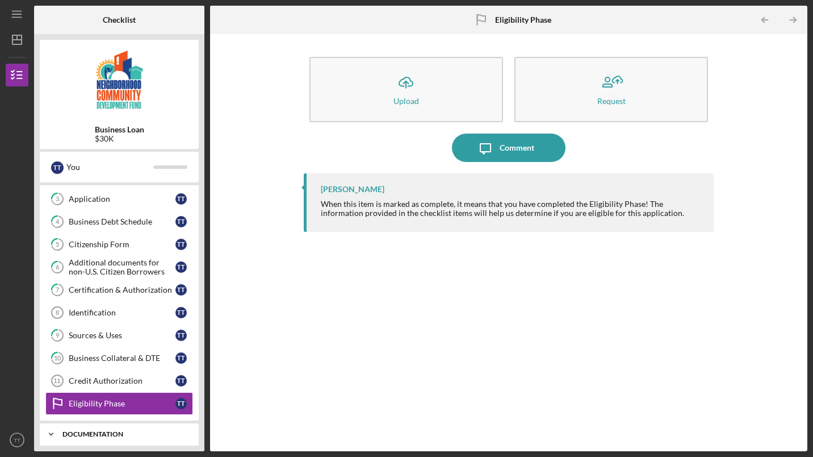
click at [107, 432] on div "documentation" at bounding box center [123, 433] width 122 height 7
click at [66, 430] on div "Icon/Expander documentation 0 / 13" at bounding box center [119, 433] width 159 height 23
click at [12, 38] on polygon "button" at bounding box center [16, 39] width 9 height 9
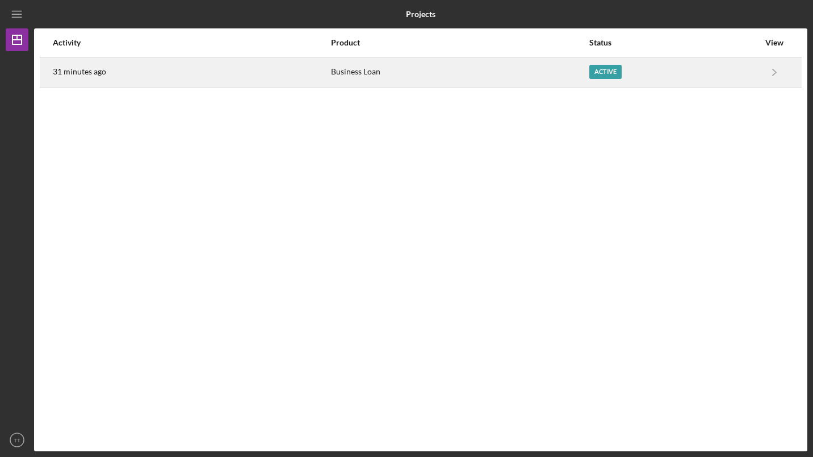
click at [599, 76] on div "Active" at bounding box center [605, 72] width 32 height 14
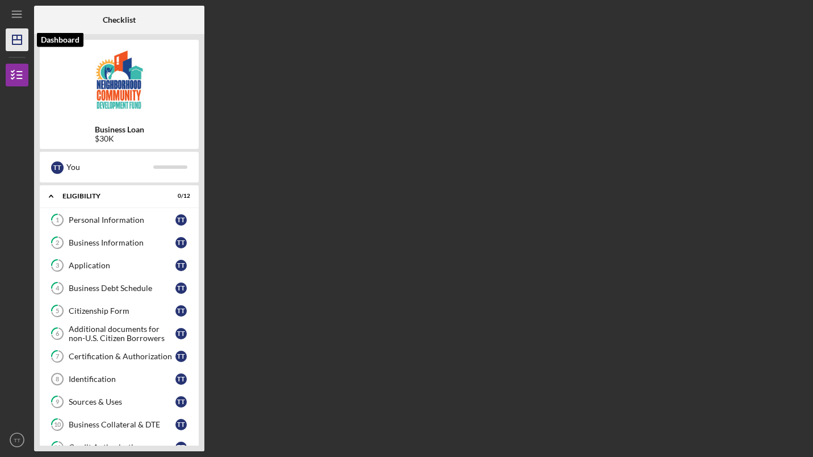
click at [20, 40] on line "button" at bounding box center [16, 40] width 9 height 0
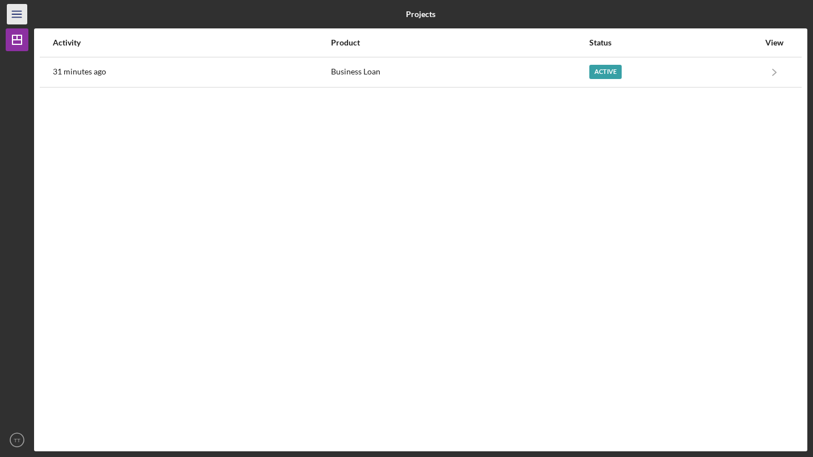
click at [16, 18] on icon "Icon/Menu" at bounding box center [18, 15] width 26 height 26
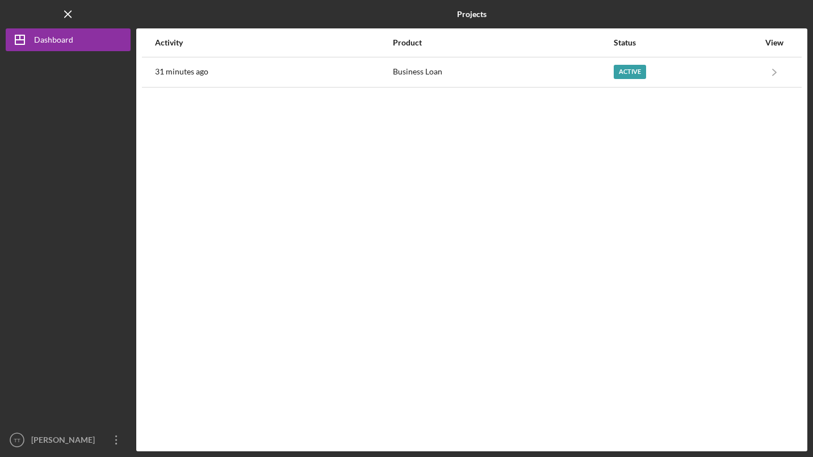
click at [41, 330] on div at bounding box center [68, 239] width 125 height 377
click at [111, 440] on icon "Icon/Overflow" at bounding box center [116, 439] width 28 height 28
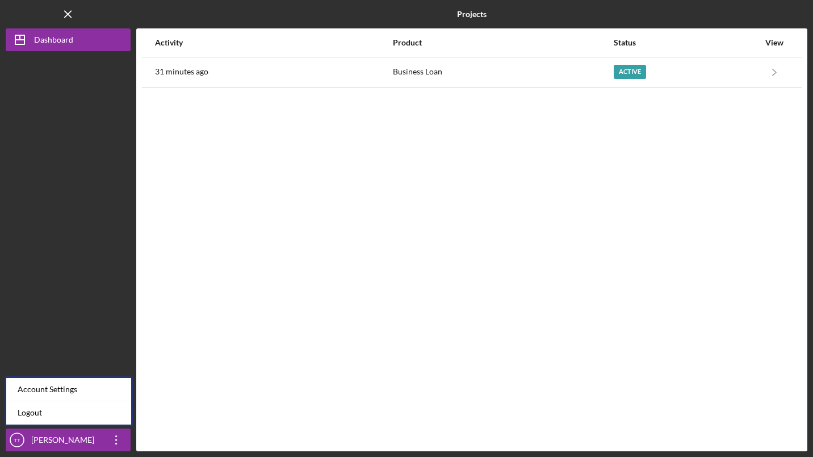
click at [80, 306] on div at bounding box center [68, 239] width 125 height 377
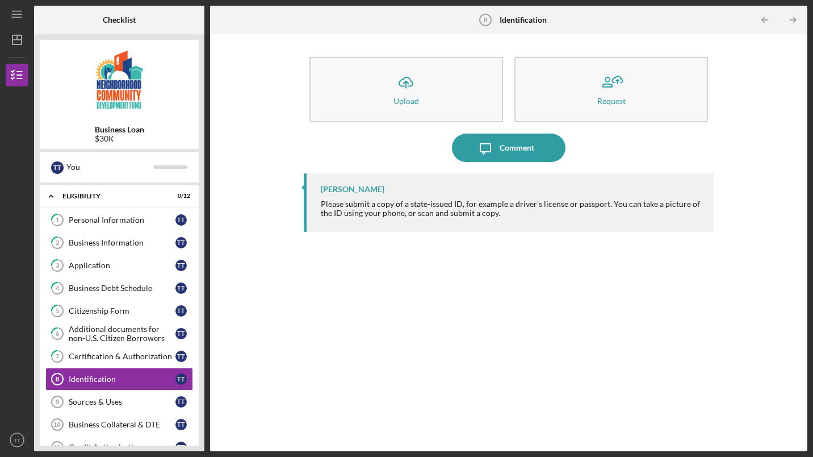
scroll to position [54, 0]
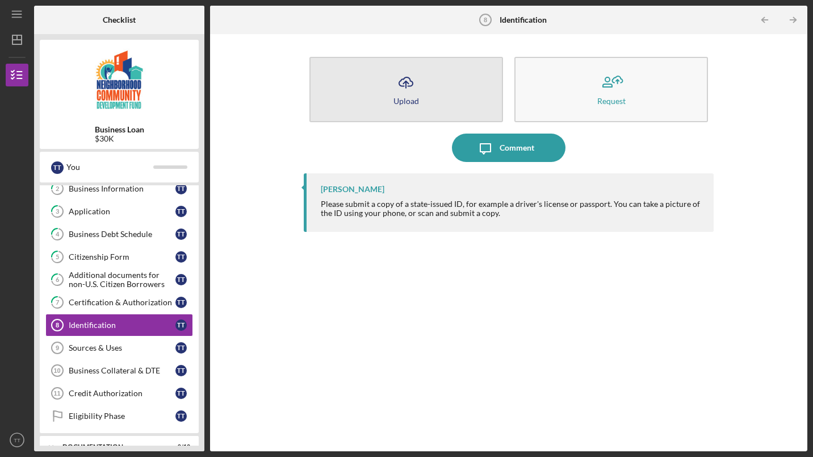
click at [407, 95] on icon "Icon/Upload" at bounding box center [406, 82] width 28 height 28
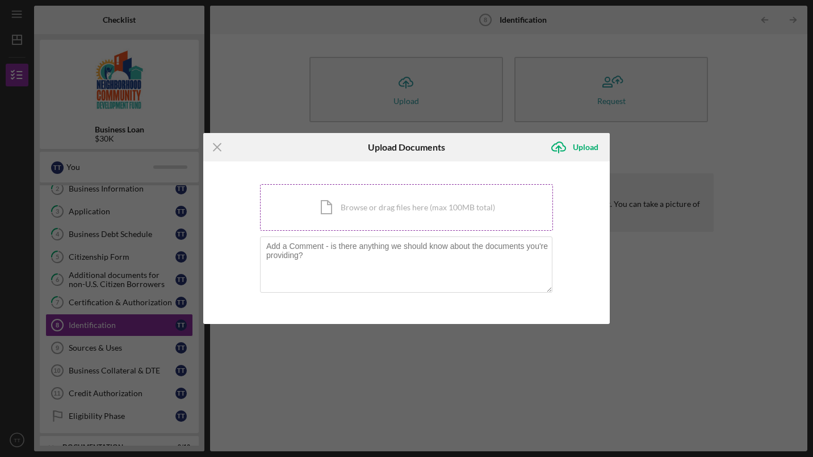
click at [333, 210] on div "Icon/Document Browse or drag files here (max 100MB total) Tap to choose files o…" at bounding box center [406, 207] width 293 height 47
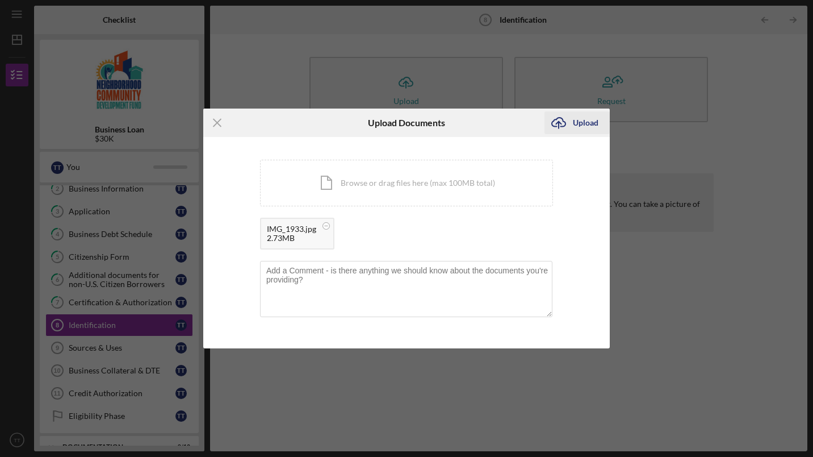
click at [576, 126] on div "Upload" at bounding box center [586, 122] width 26 height 23
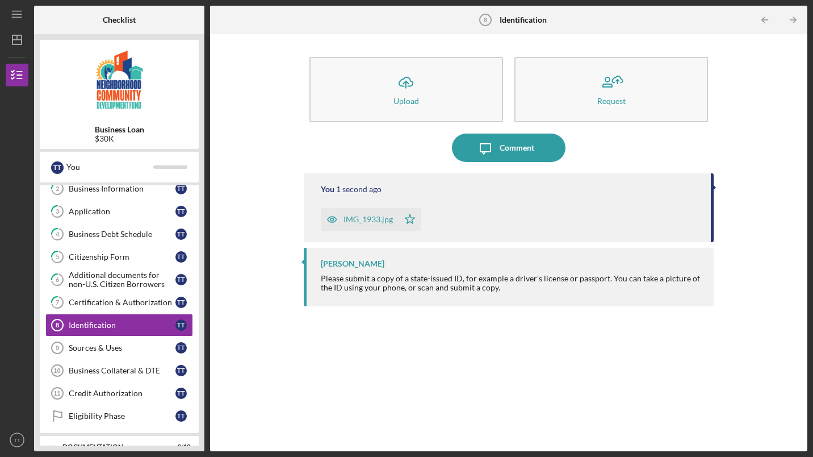
click at [363, 216] on div "IMG_1933.jpg" at bounding box center [368, 219] width 49 height 9
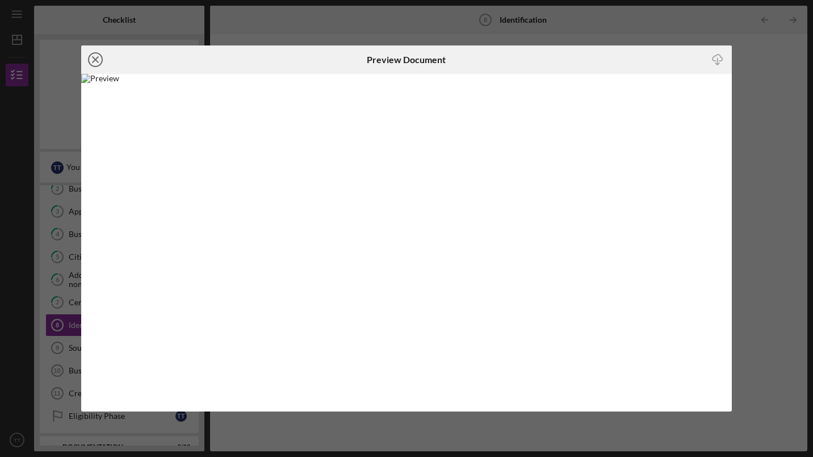
click at [97, 61] on line at bounding box center [96, 60] width 6 height 6
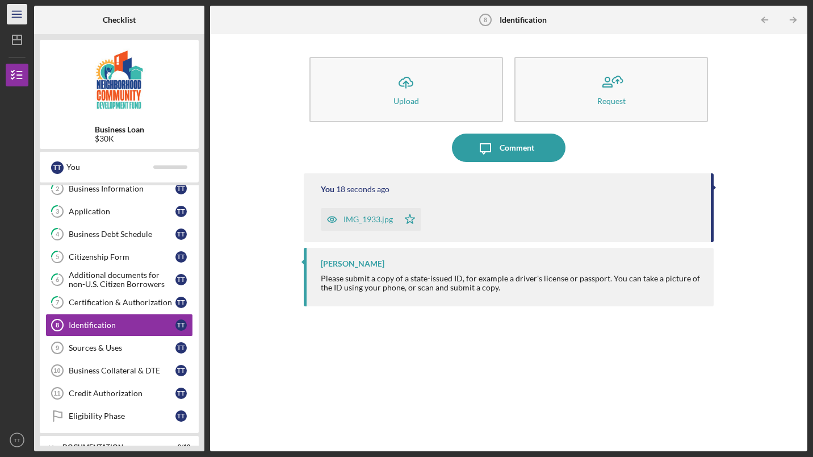
click at [20, 11] on line "button" at bounding box center [16, 11] width 9 height 0
